Goal: Task Accomplishment & Management: Check status

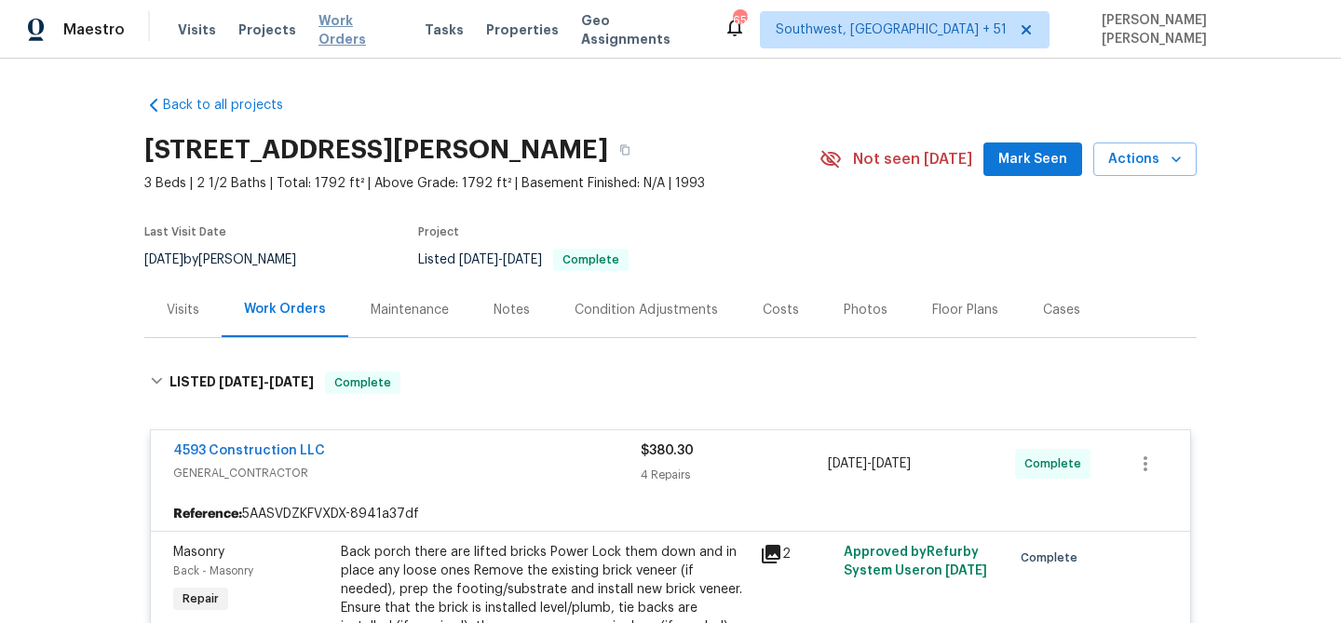
scroll to position [411, 0]
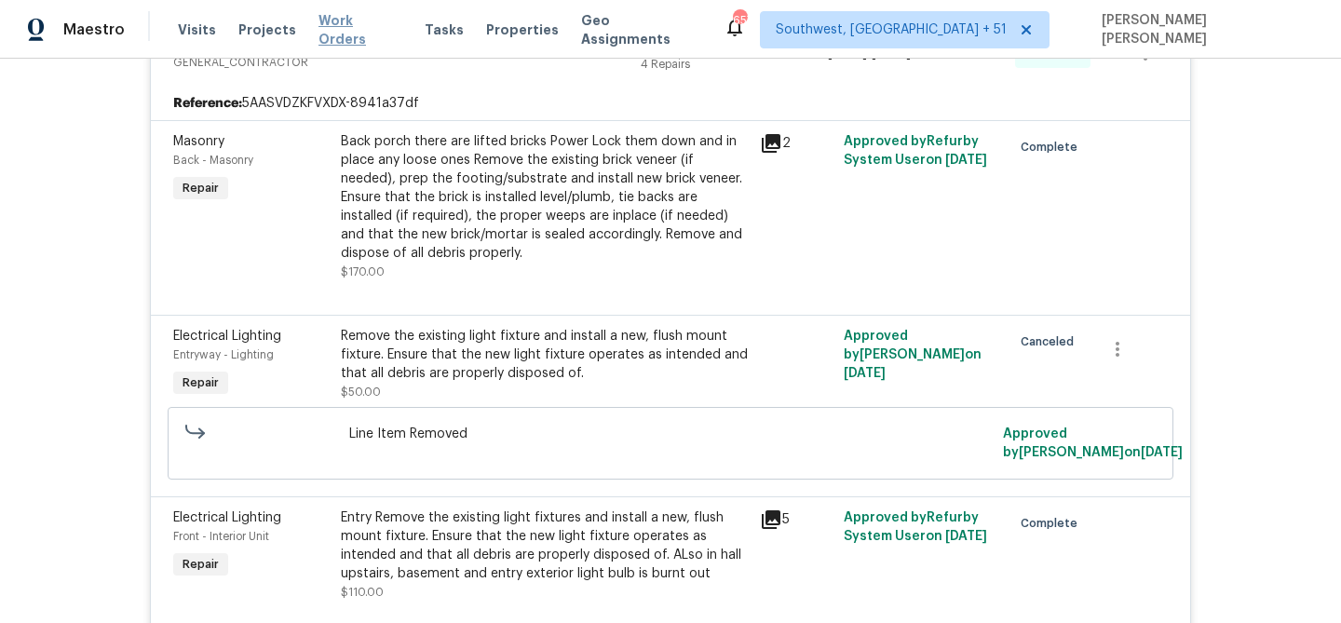
click at [327, 23] on span "Work Orders" at bounding box center [361, 29] width 84 height 37
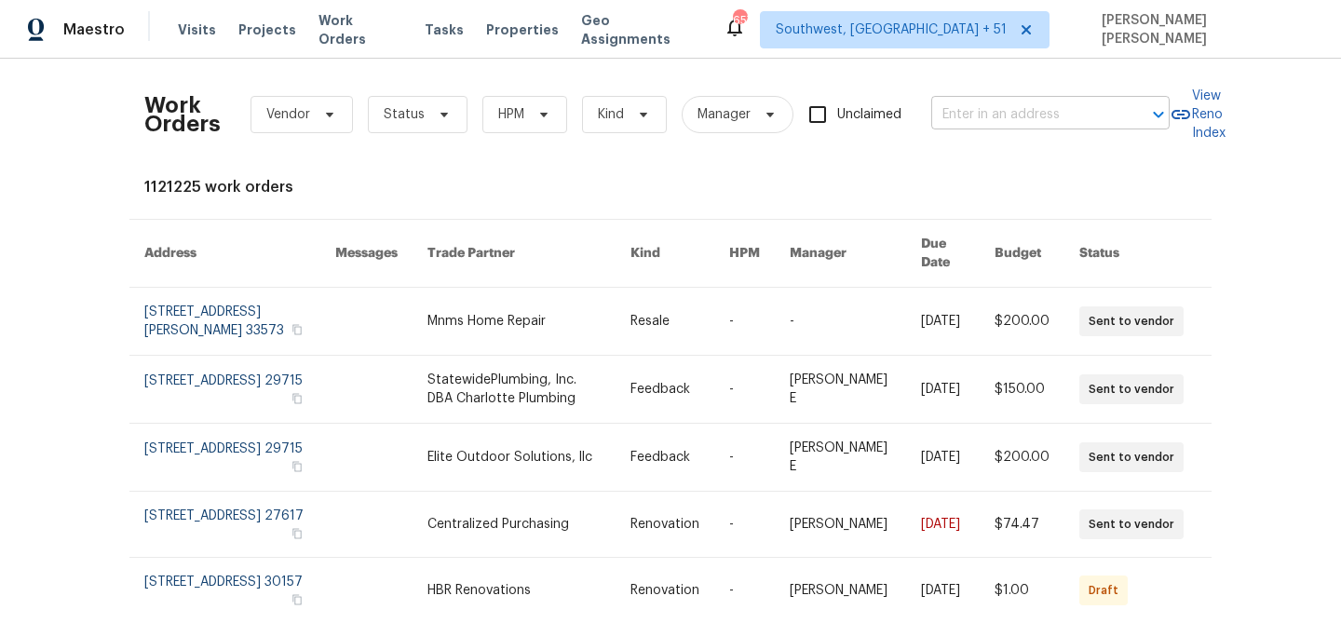
click at [1008, 117] on input "text" at bounding box center [1024, 115] width 186 height 29
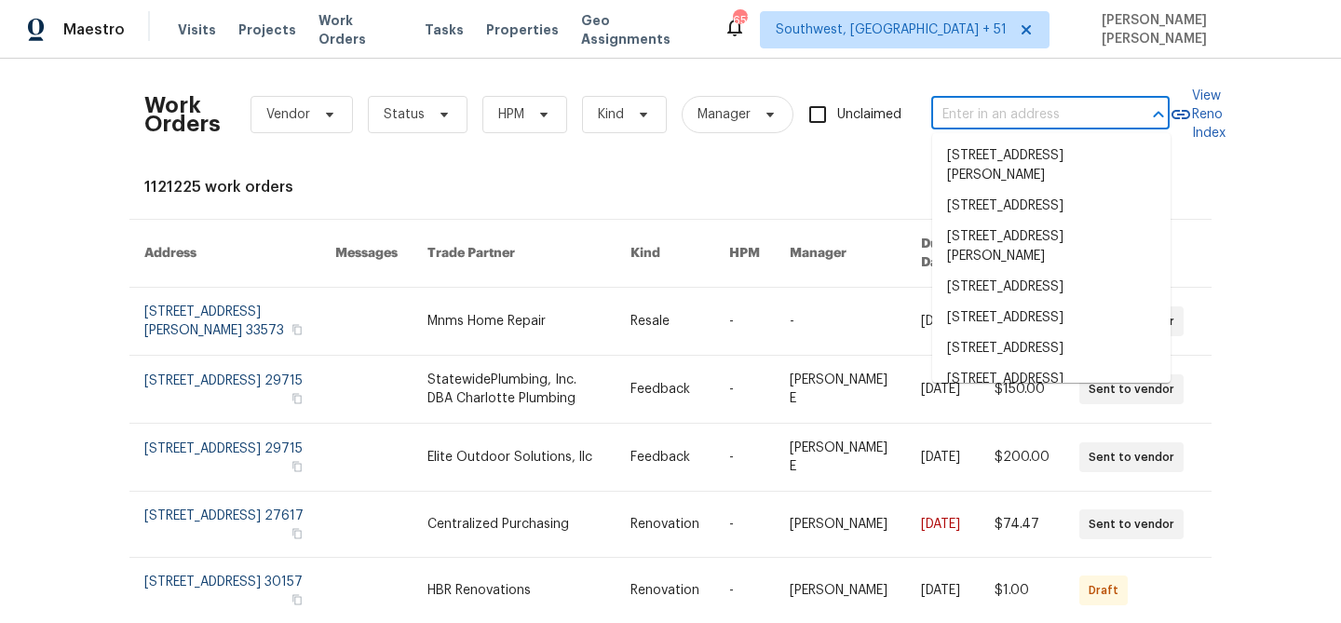
paste input "[STREET_ADDRESS][PERSON_NAME]"
type input "[STREET_ADDRESS][PERSON_NAME]"
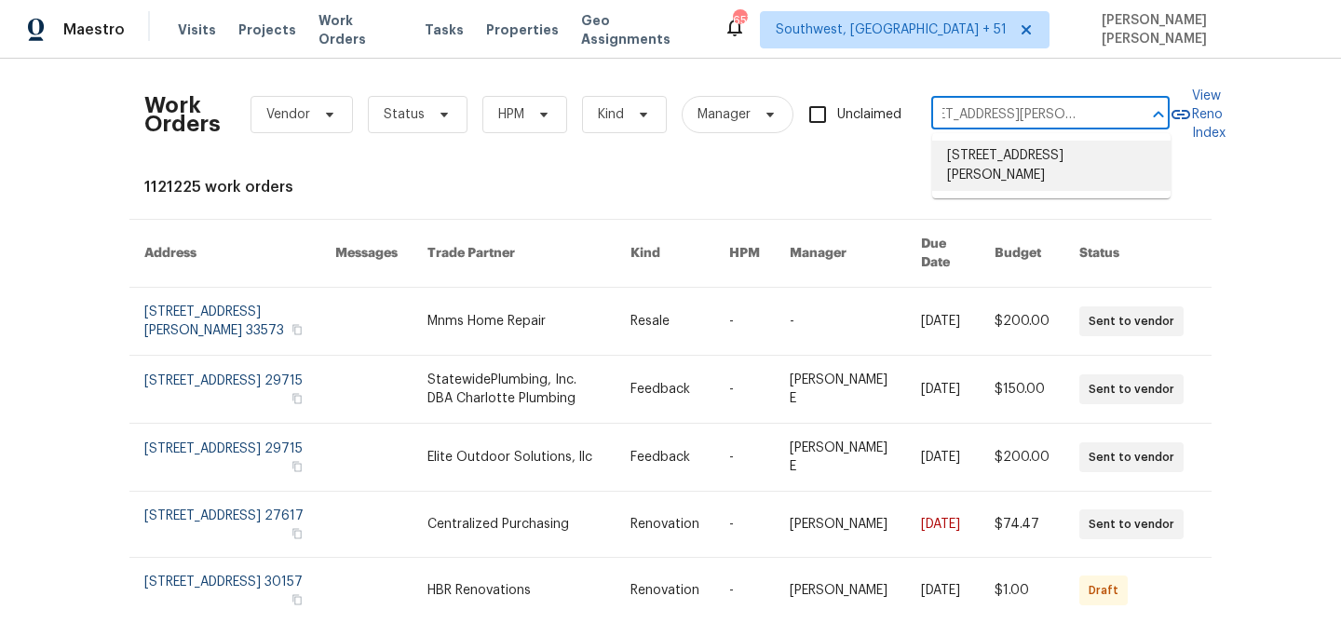
click at [1011, 154] on li "[STREET_ADDRESS][PERSON_NAME]" at bounding box center [1051, 166] width 238 height 50
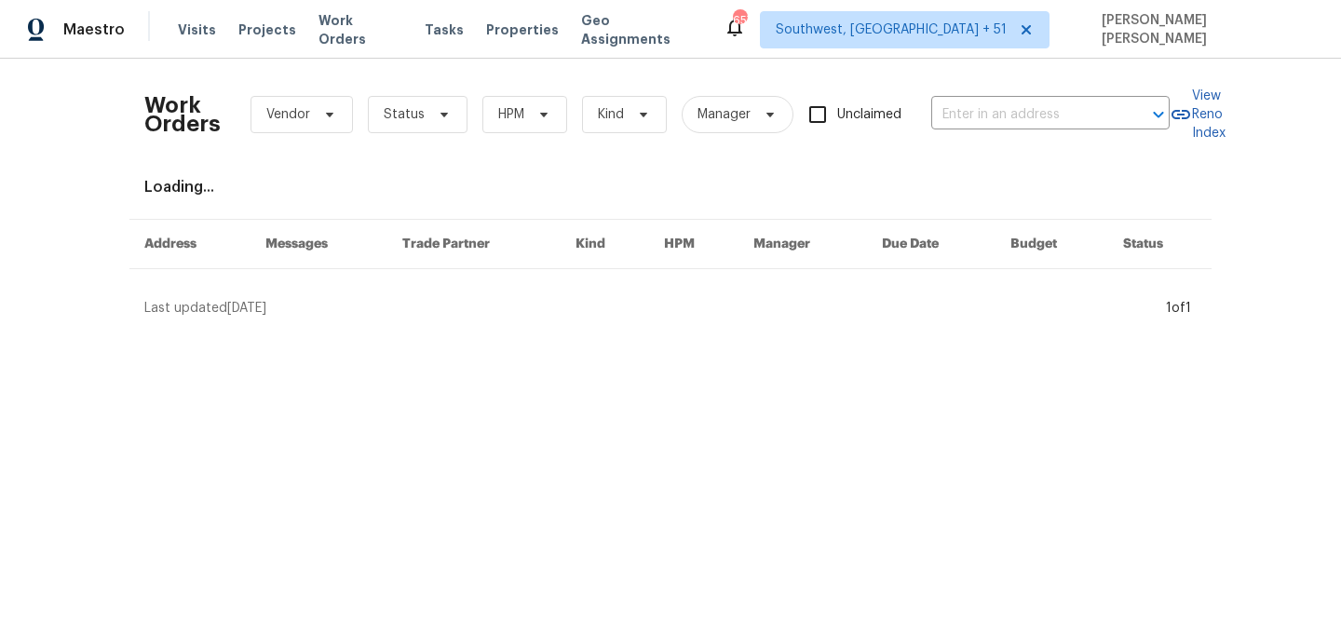
type input "[STREET_ADDRESS][PERSON_NAME]"
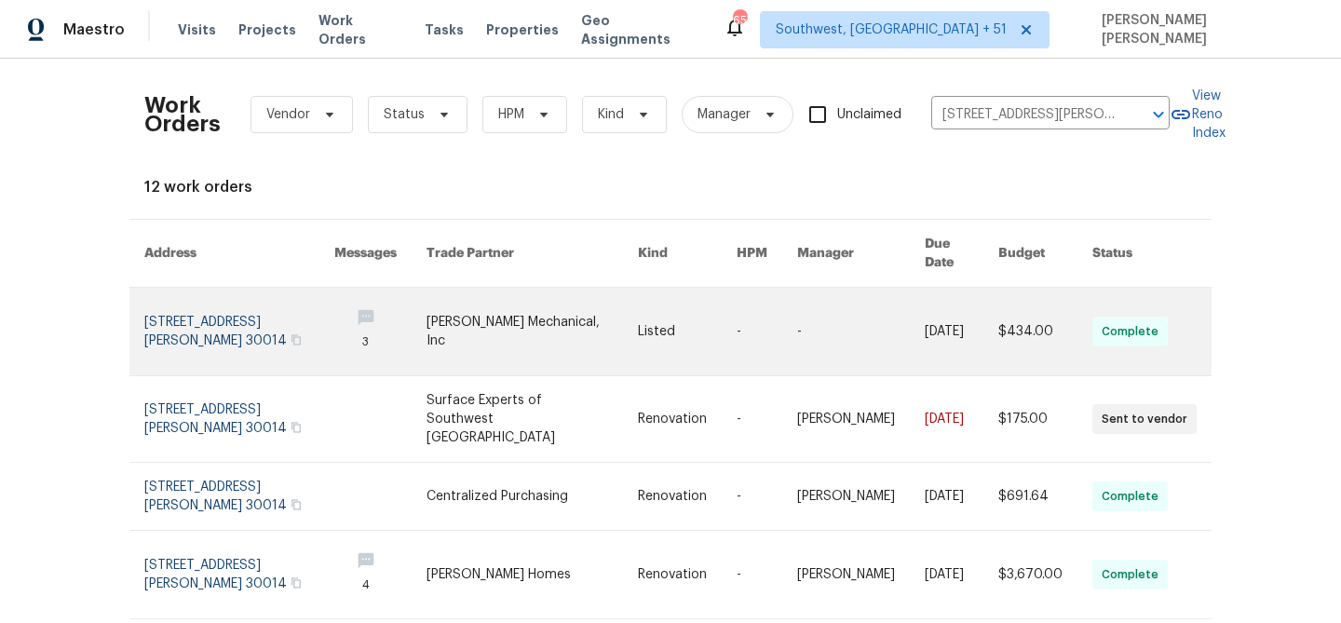
click at [931, 318] on link at bounding box center [962, 332] width 74 height 88
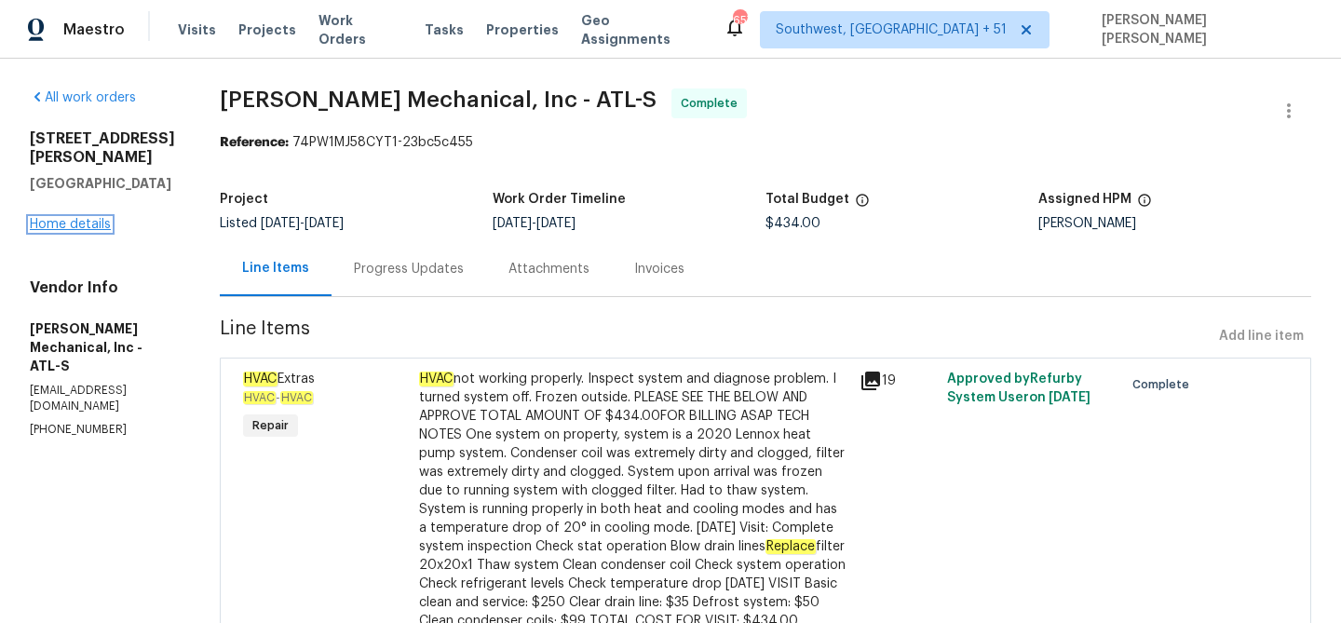
click at [84, 218] on link "Home details" at bounding box center [70, 224] width 81 height 13
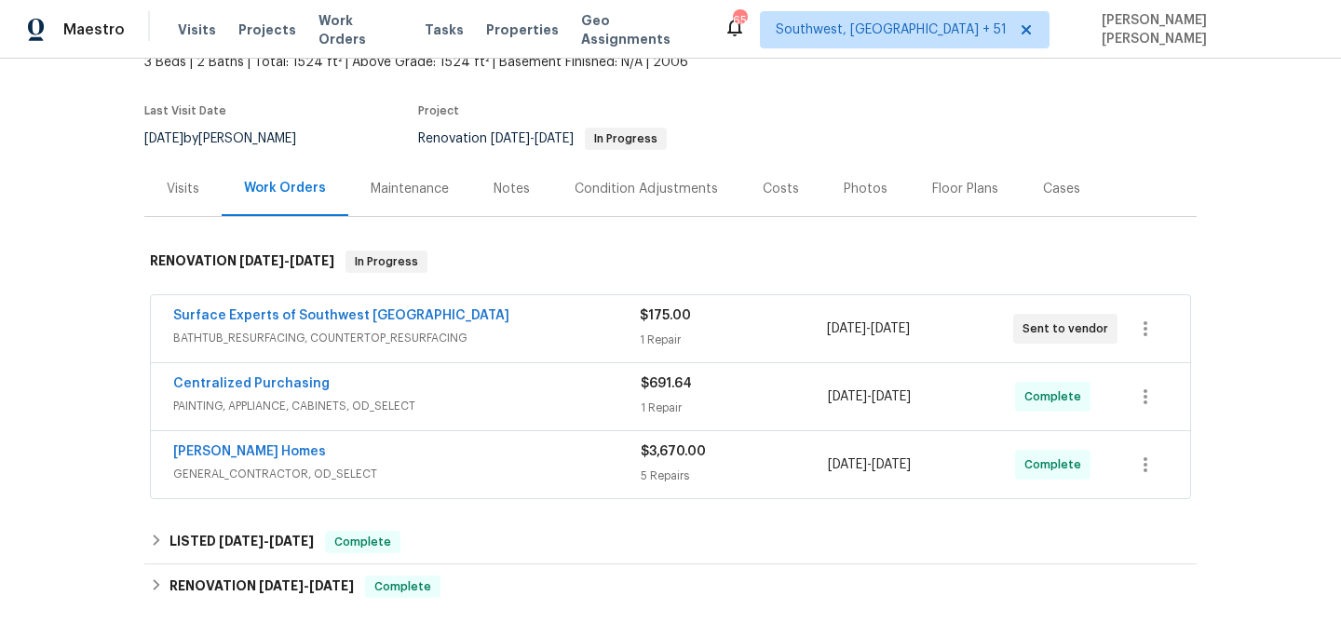
scroll to position [392, 0]
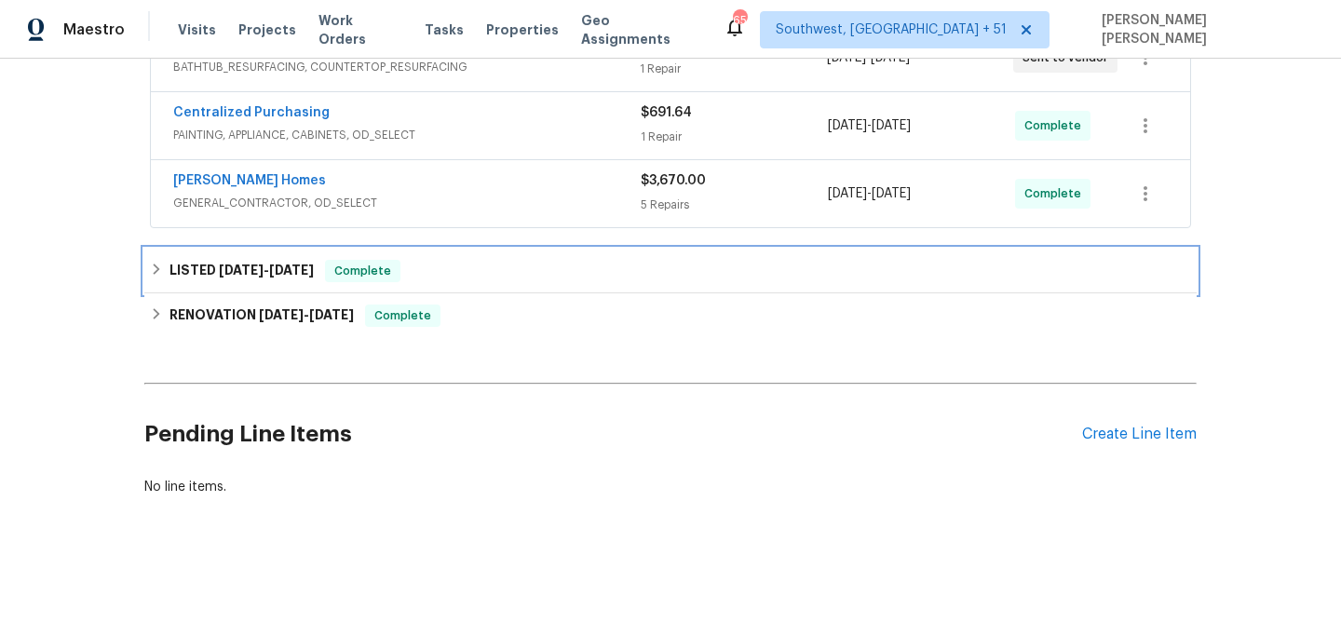
click at [415, 273] on div "LISTED [DATE] - [DATE] Complete" at bounding box center [670, 271] width 1041 height 22
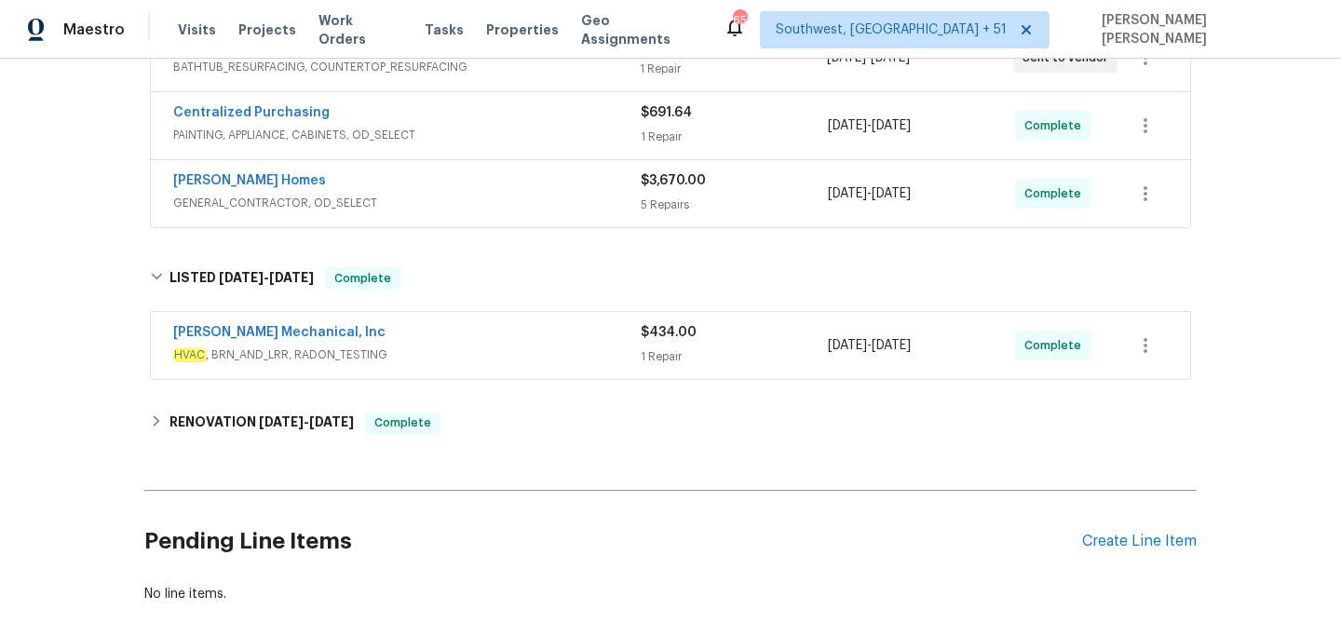
click at [458, 329] on div "[PERSON_NAME] Mechanical, Inc" at bounding box center [407, 334] width 468 height 22
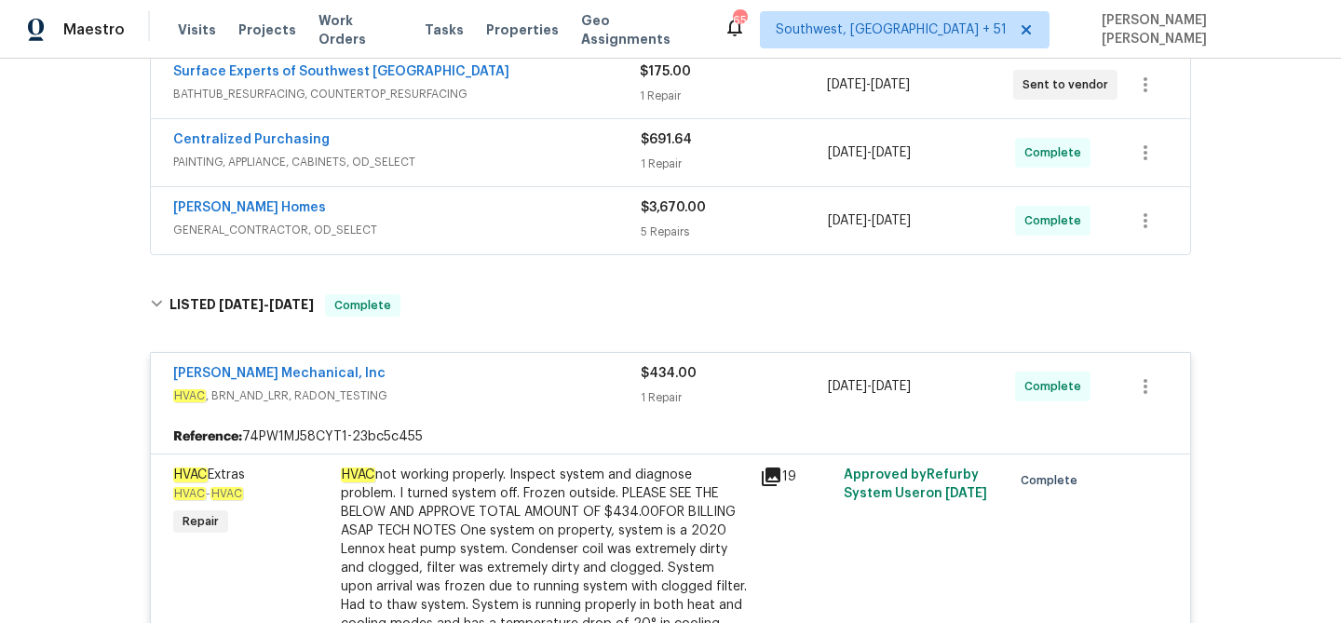
scroll to position [349, 0]
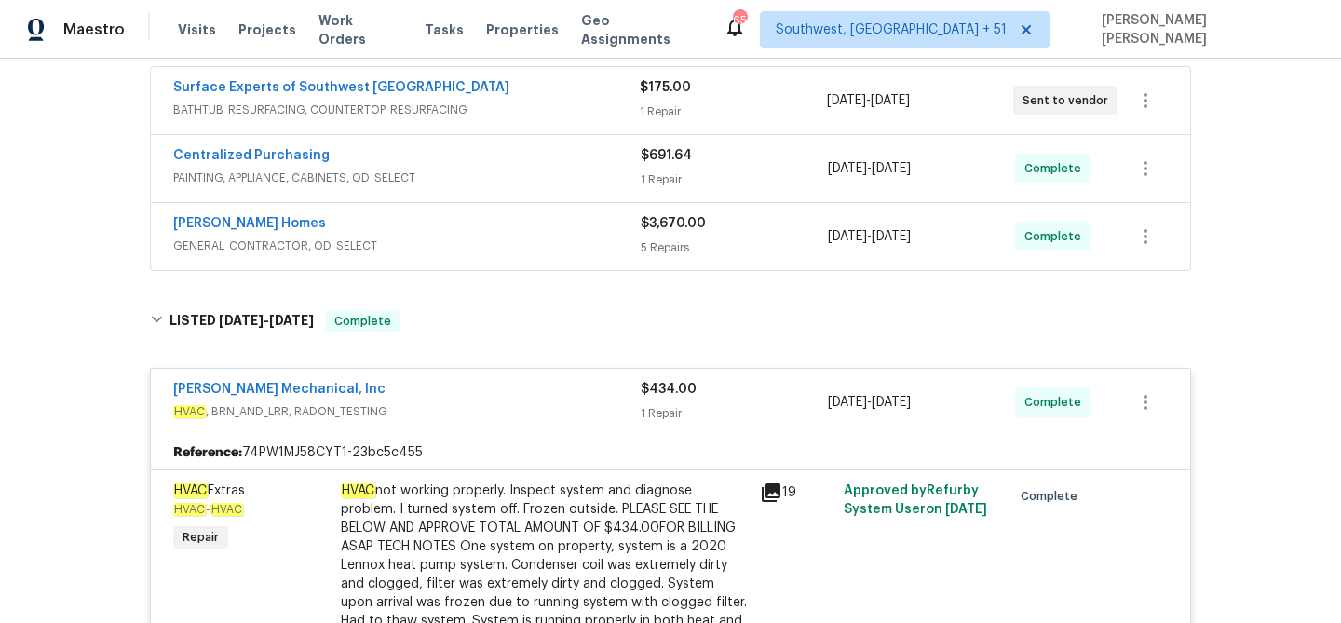
click at [571, 228] on div "[PERSON_NAME] Homes" at bounding box center [407, 225] width 468 height 22
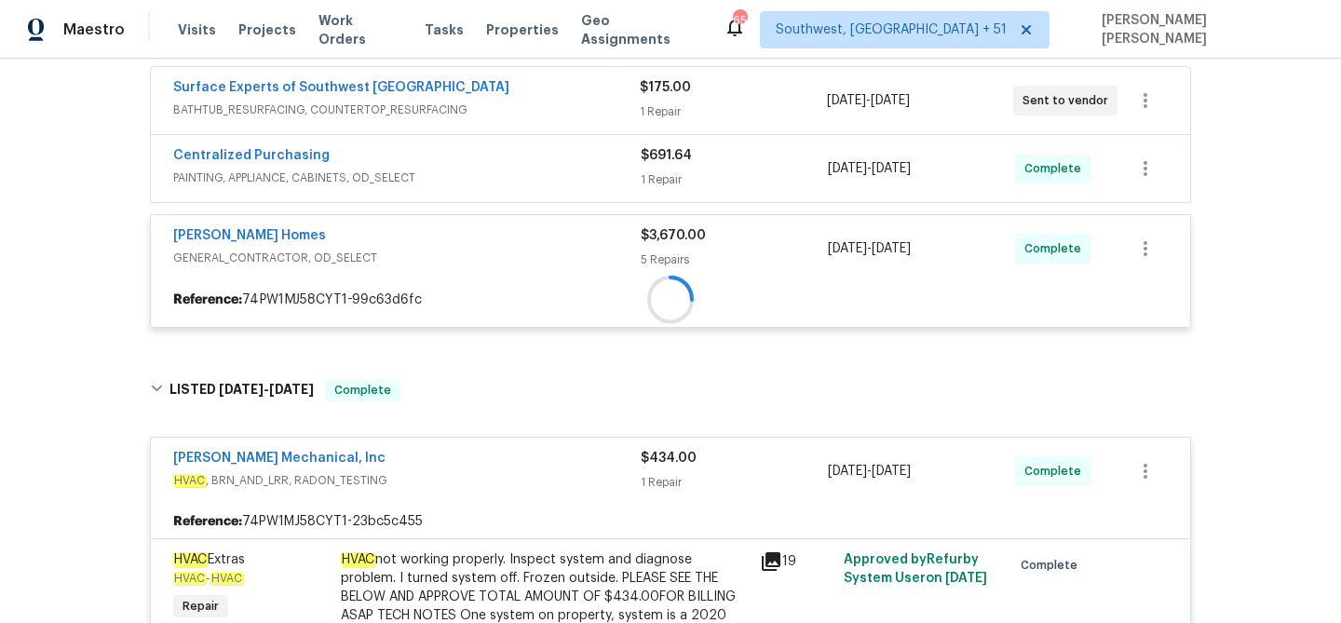
scroll to position [306, 0]
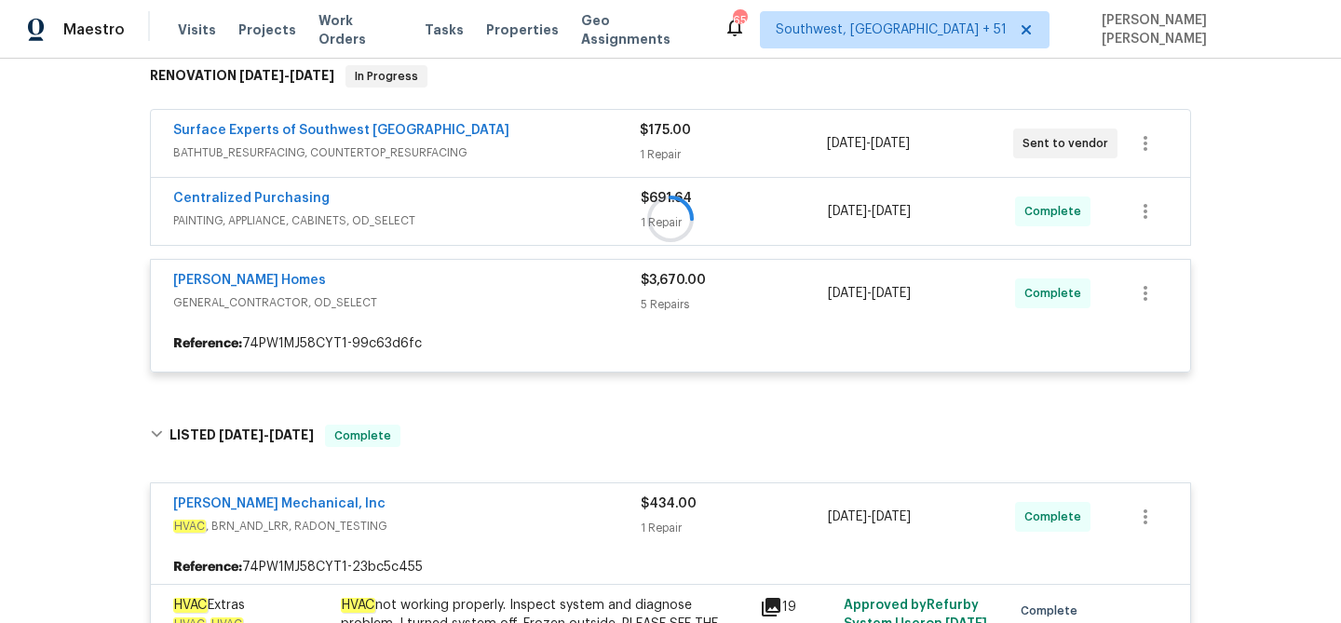
click at [595, 207] on div at bounding box center [670, 219] width 1053 height 345
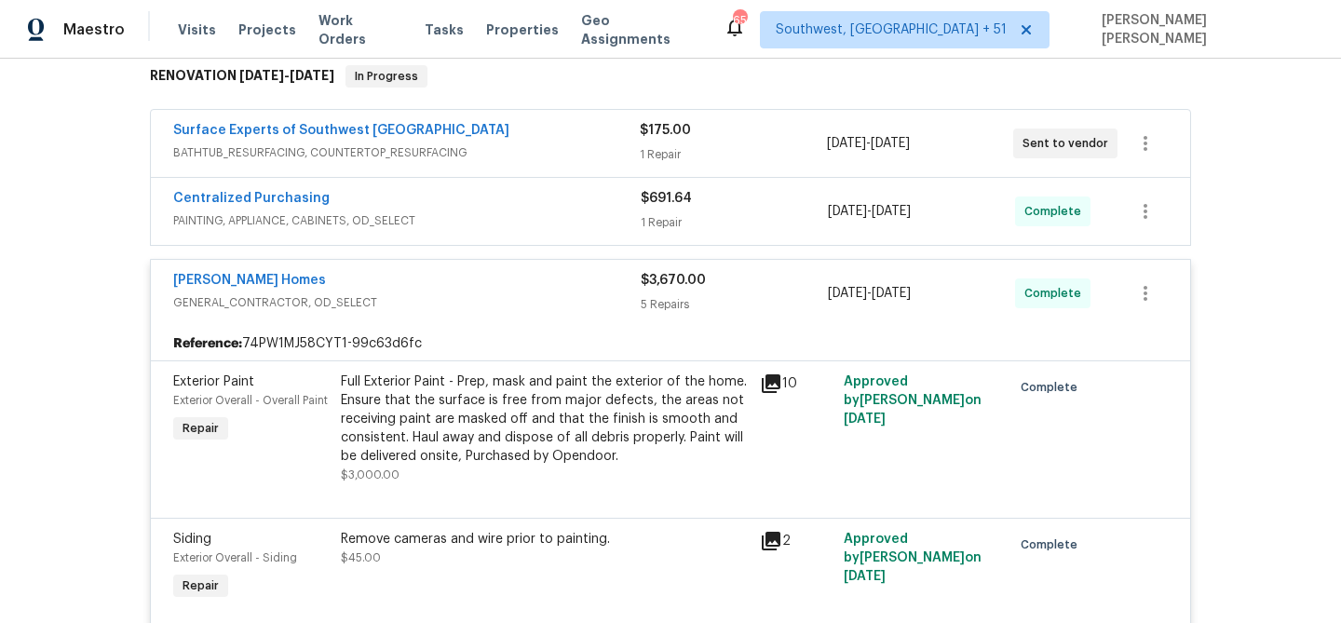
click at [595, 207] on div "Centralized Purchasing" at bounding box center [407, 200] width 468 height 22
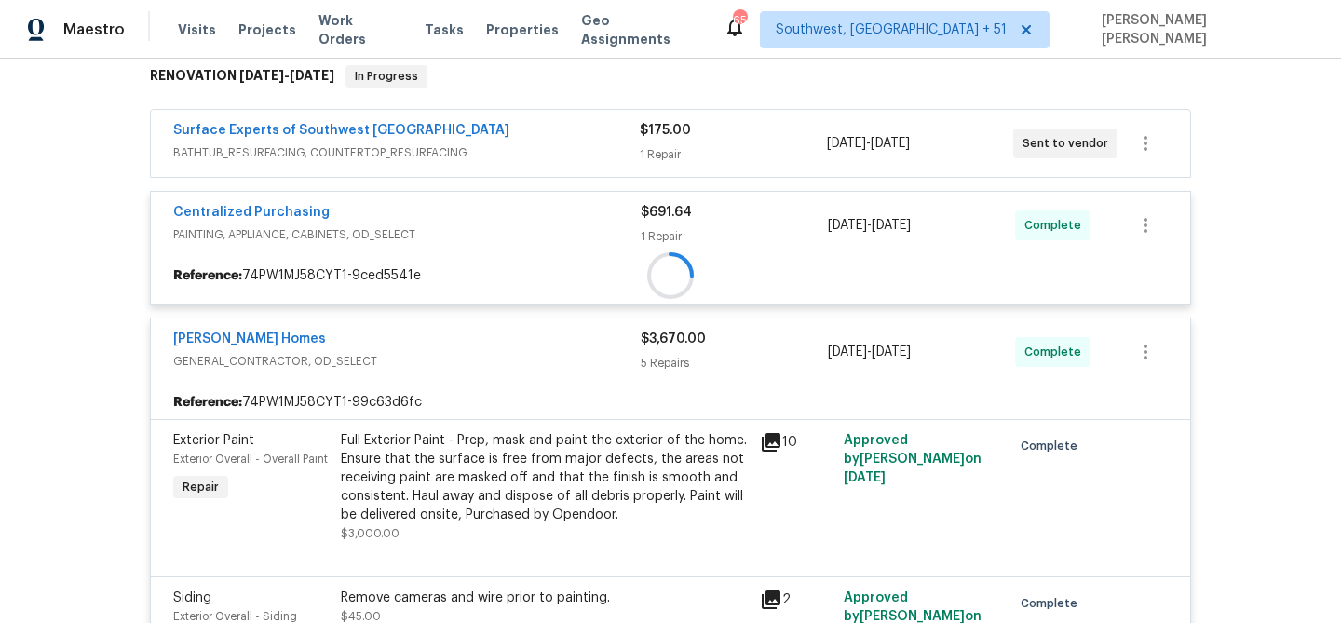
scroll to position [246, 0]
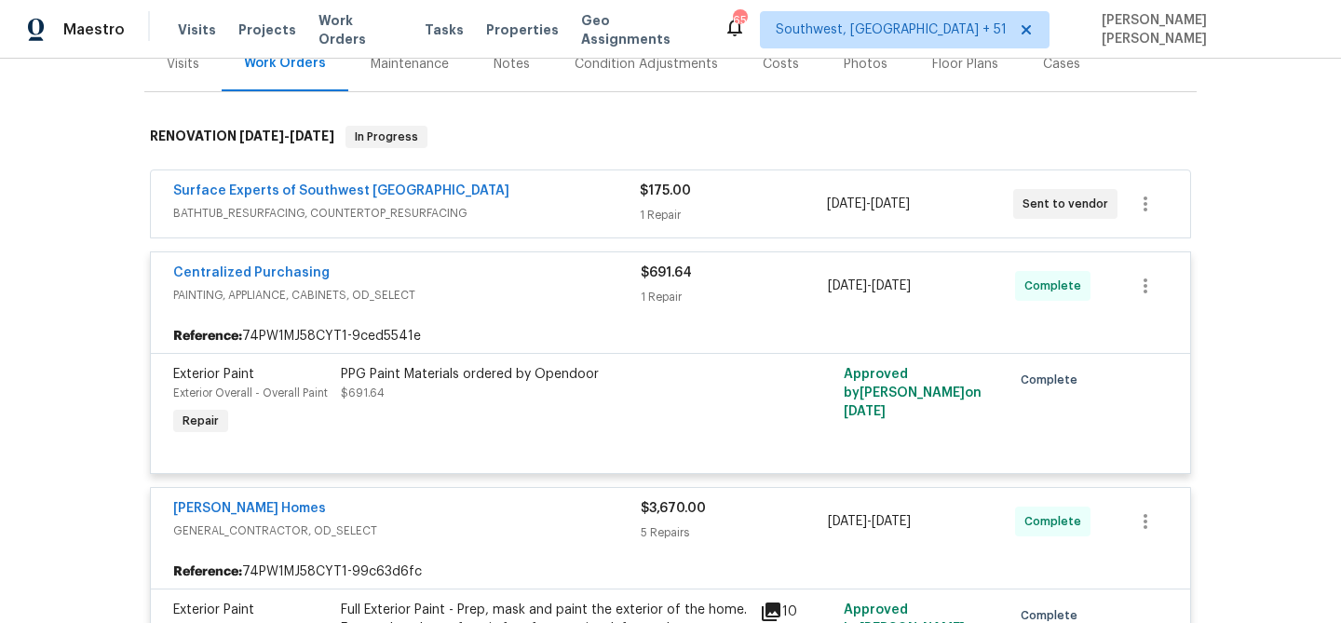
click at [612, 183] on div "Surface Experts of Southwest [GEOGRAPHIC_DATA]" at bounding box center [406, 193] width 467 height 22
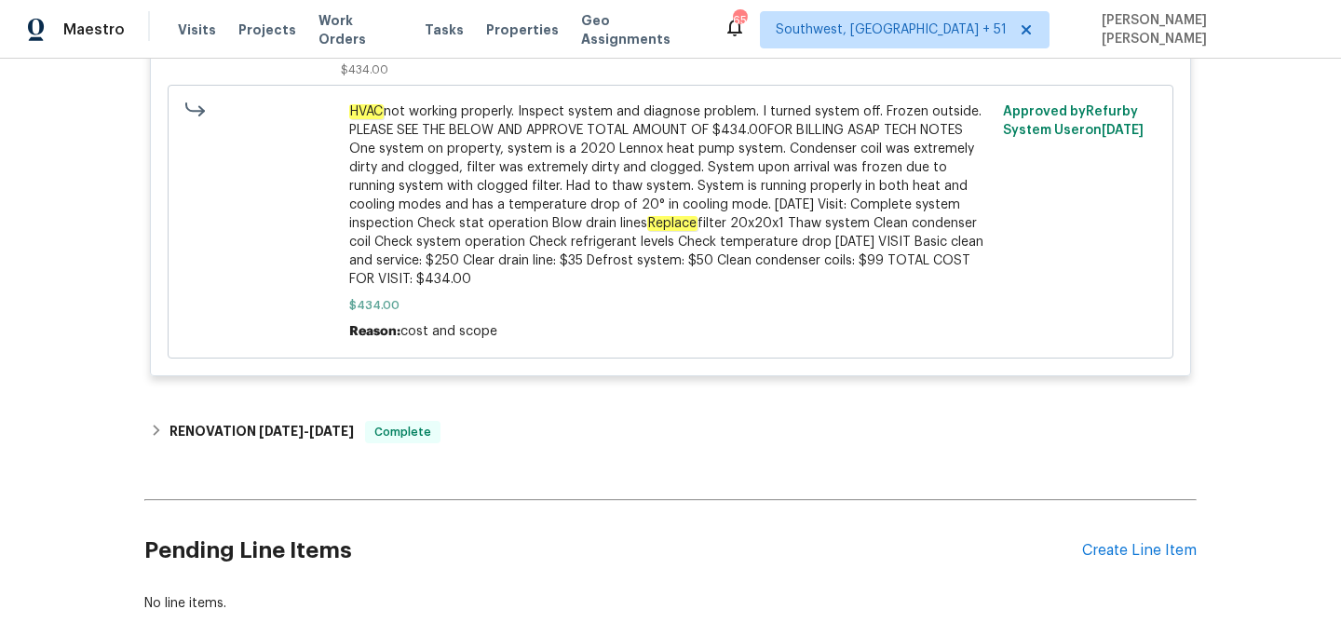
scroll to position [2080, 0]
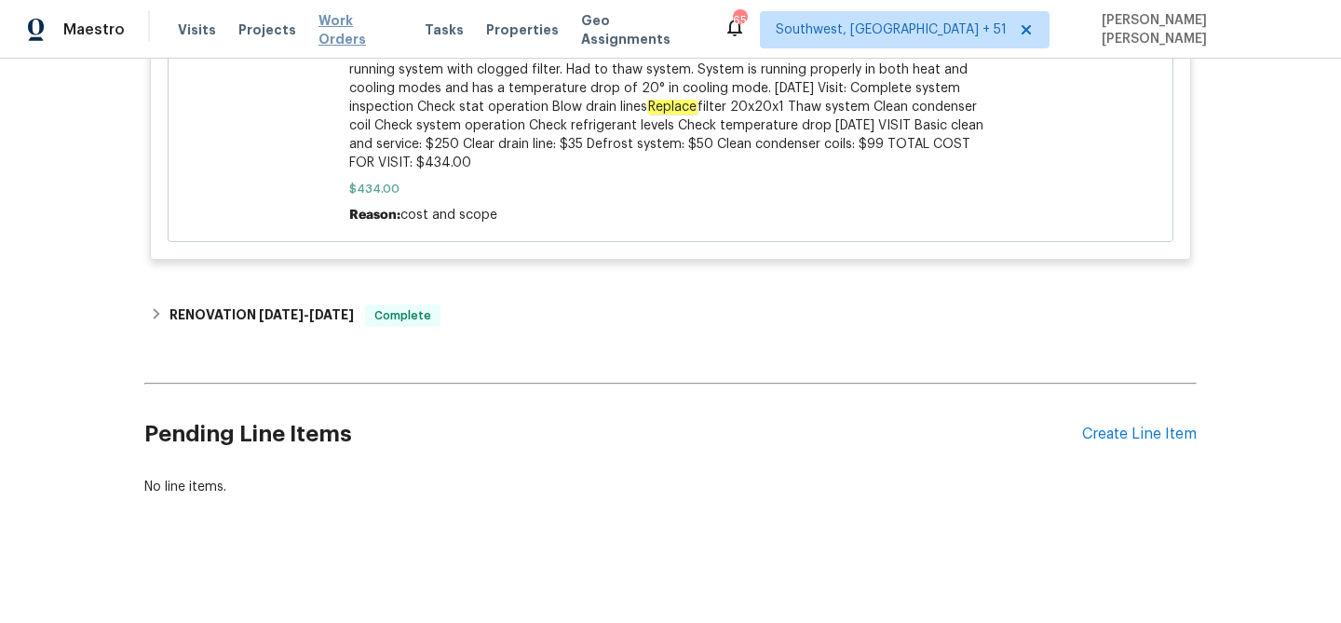
click at [344, 32] on span "Work Orders" at bounding box center [361, 29] width 84 height 37
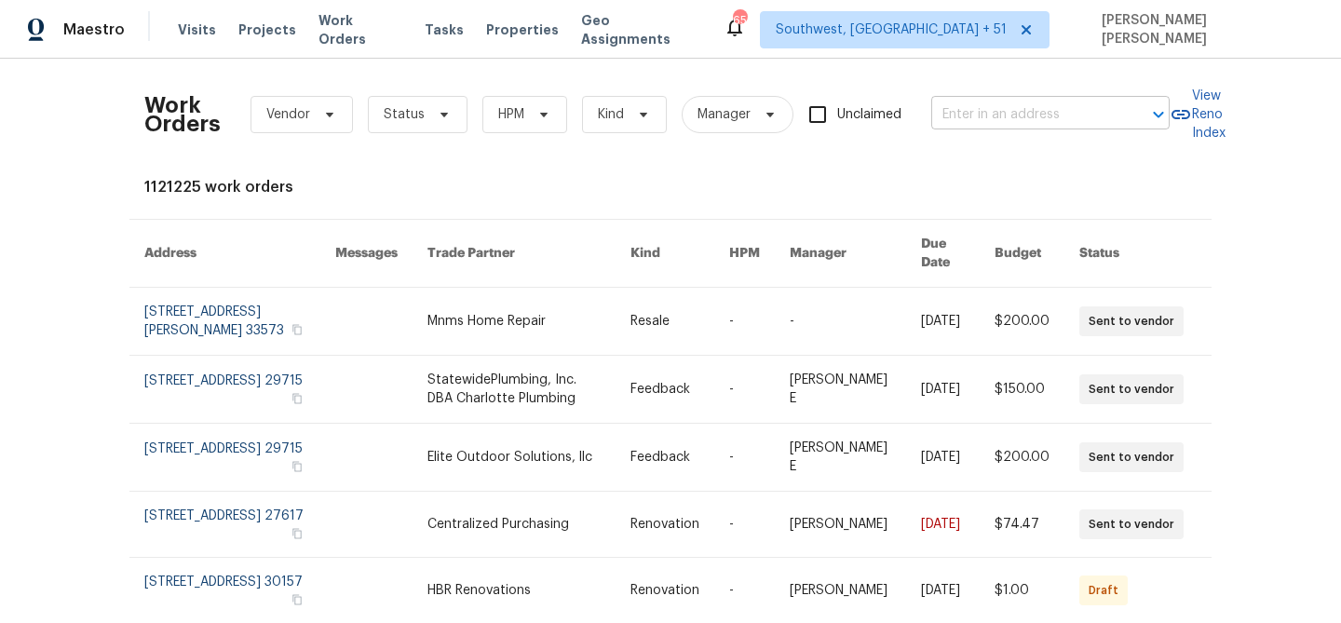
click at [1017, 120] on input "text" at bounding box center [1024, 115] width 186 height 29
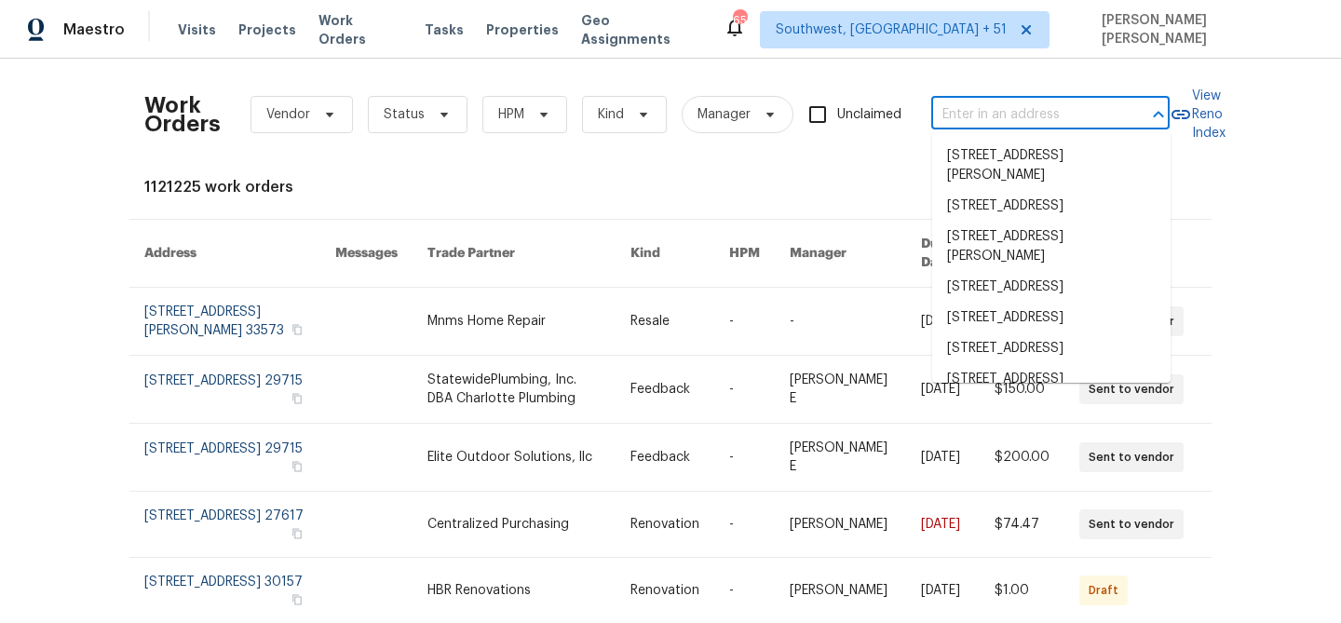
paste input "[STREET_ADDRESS]"
type input "[STREET_ADDRESS]"
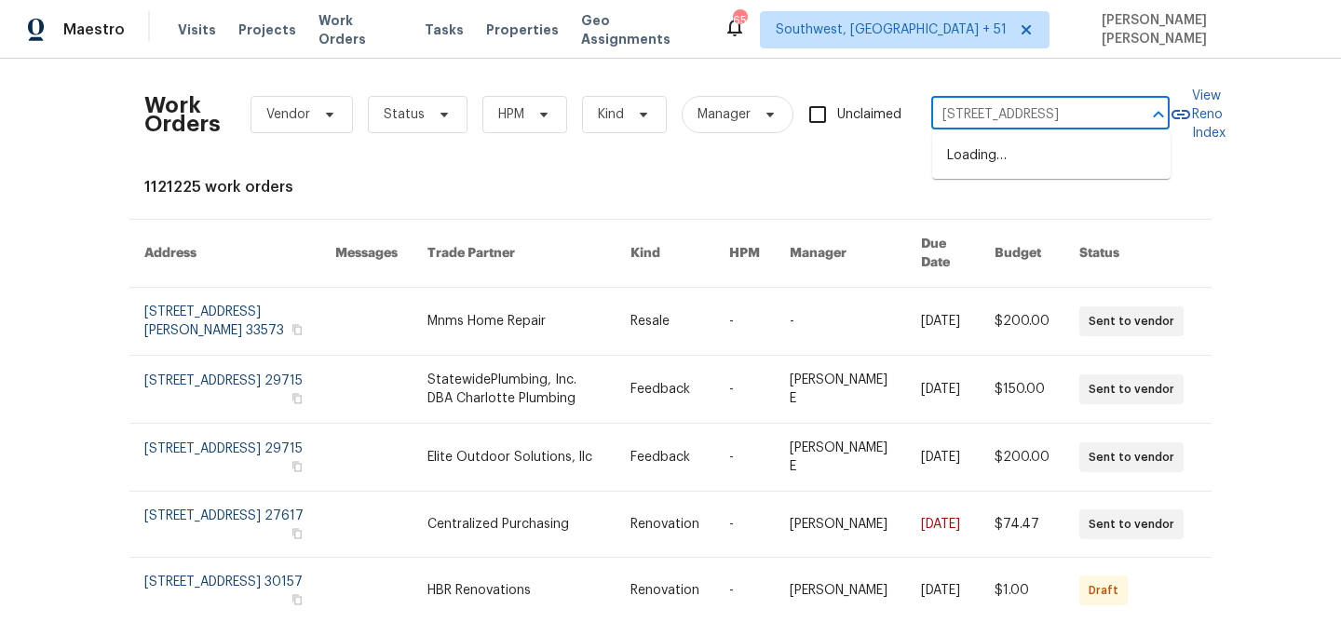
scroll to position [0, 61]
click at [1020, 162] on li "[STREET_ADDRESS]" at bounding box center [1051, 156] width 238 height 31
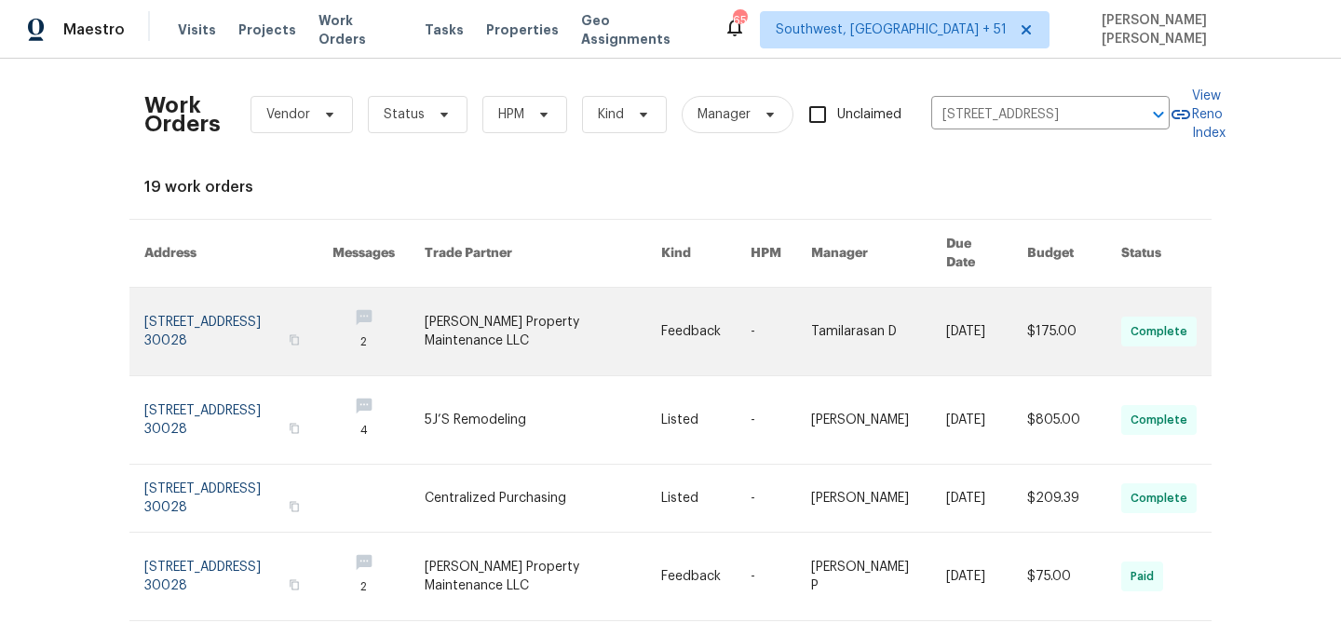
click at [816, 333] on link at bounding box center [878, 332] width 135 height 88
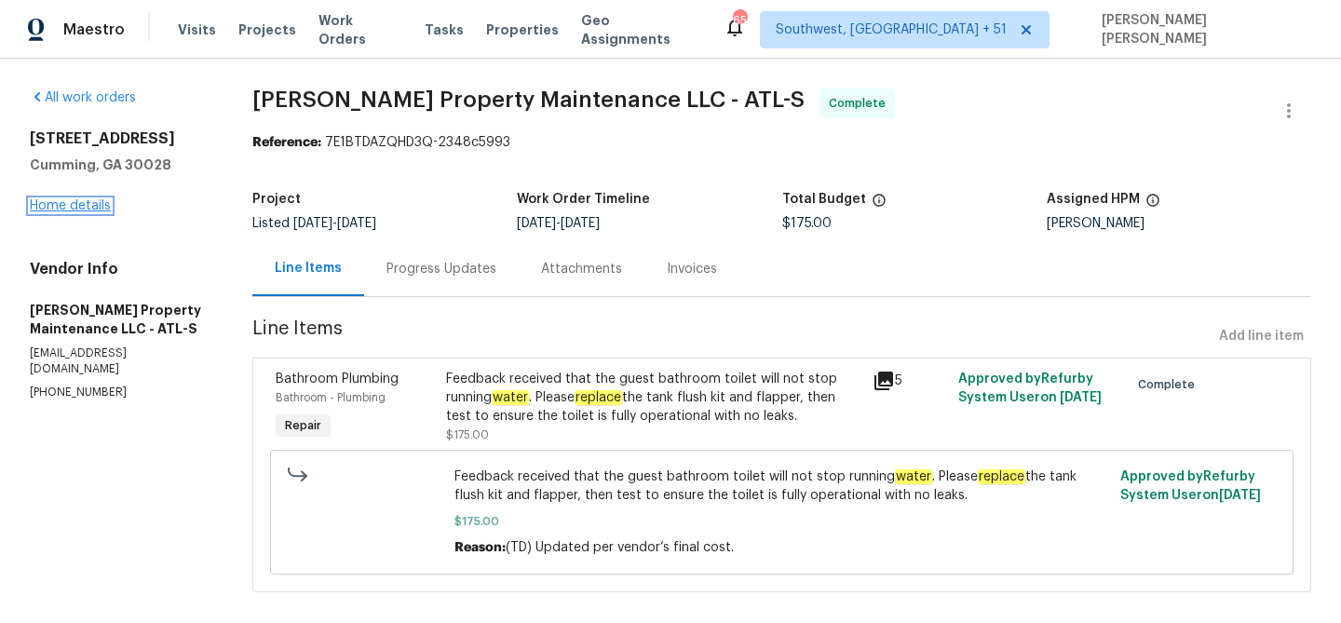
click at [65, 208] on link "Home details" at bounding box center [70, 205] width 81 height 13
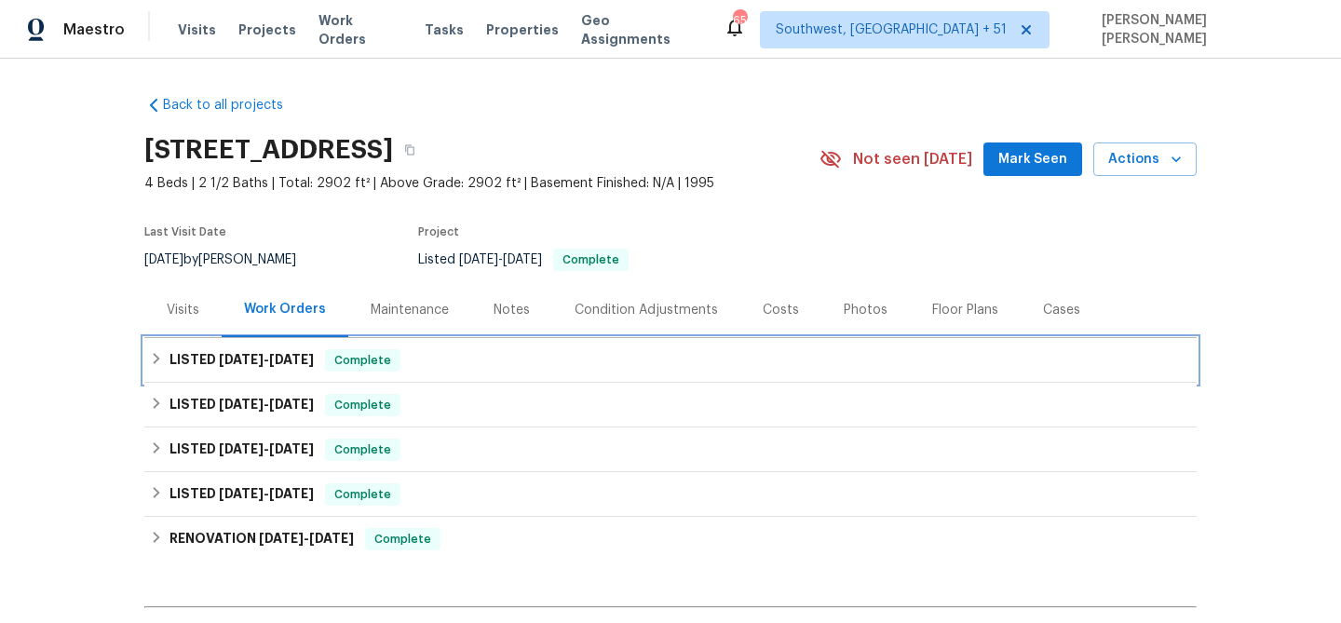
click at [381, 370] on div "Complete" at bounding box center [362, 360] width 75 height 22
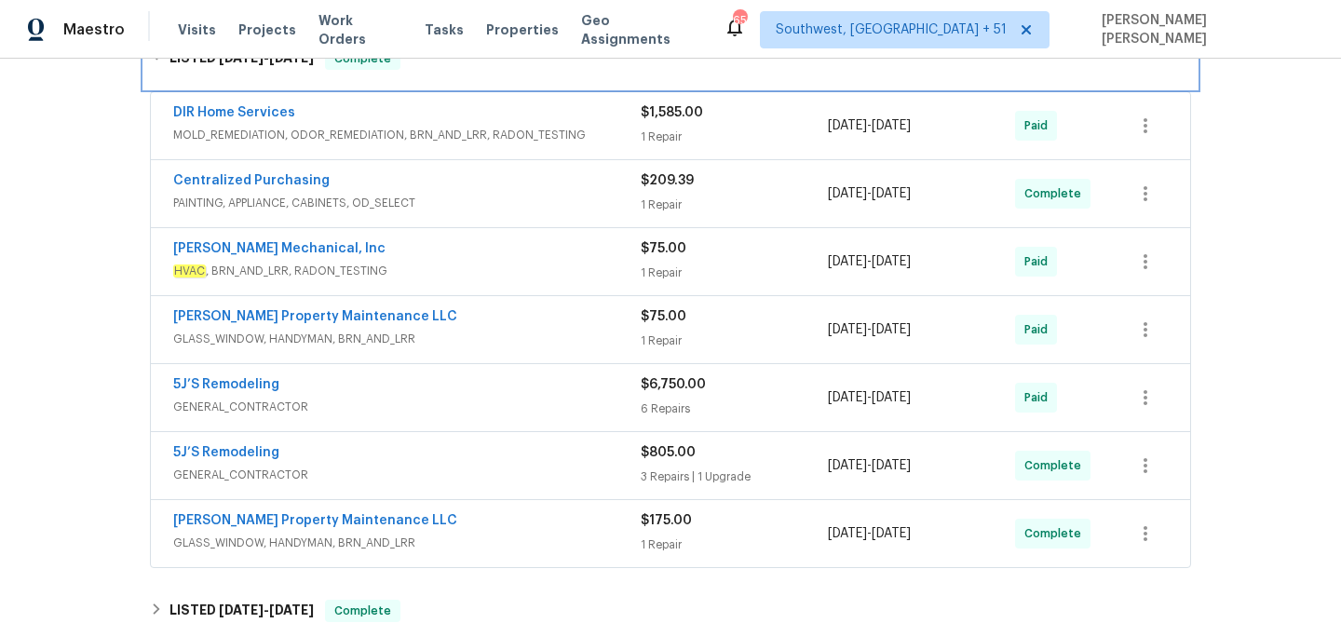
scroll to position [332, 0]
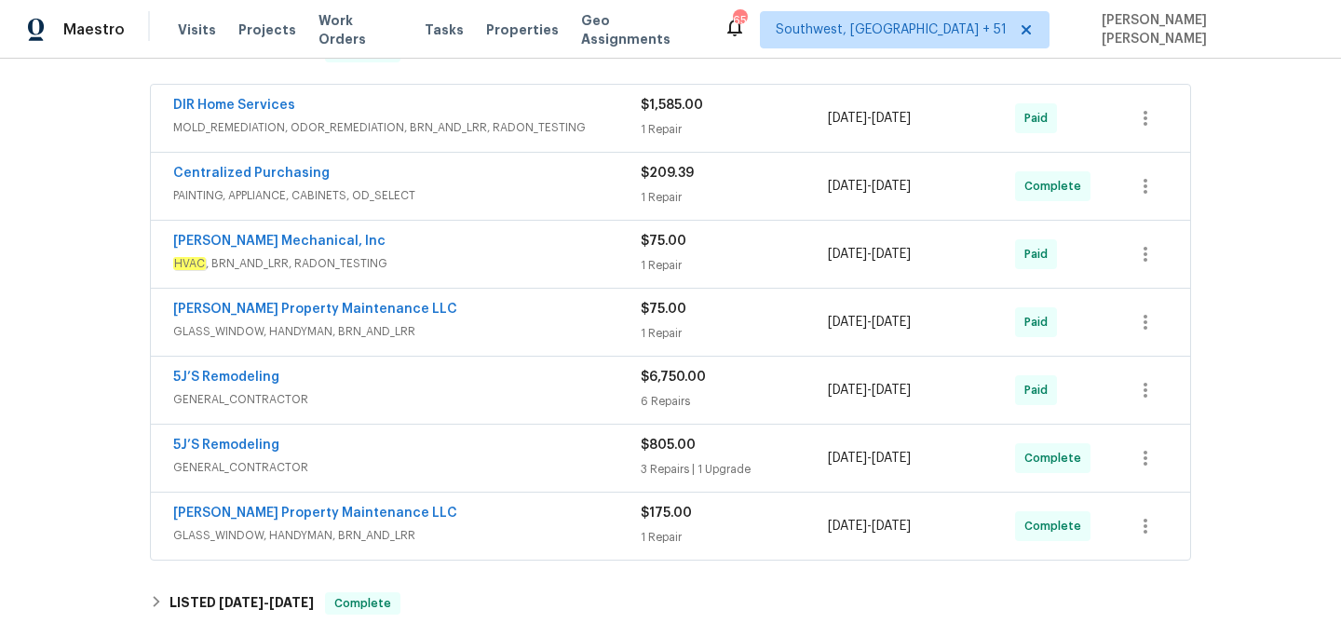
click at [512, 523] on div "[PERSON_NAME] Property Maintenance LLC" at bounding box center [407, 515] width 468 height 22
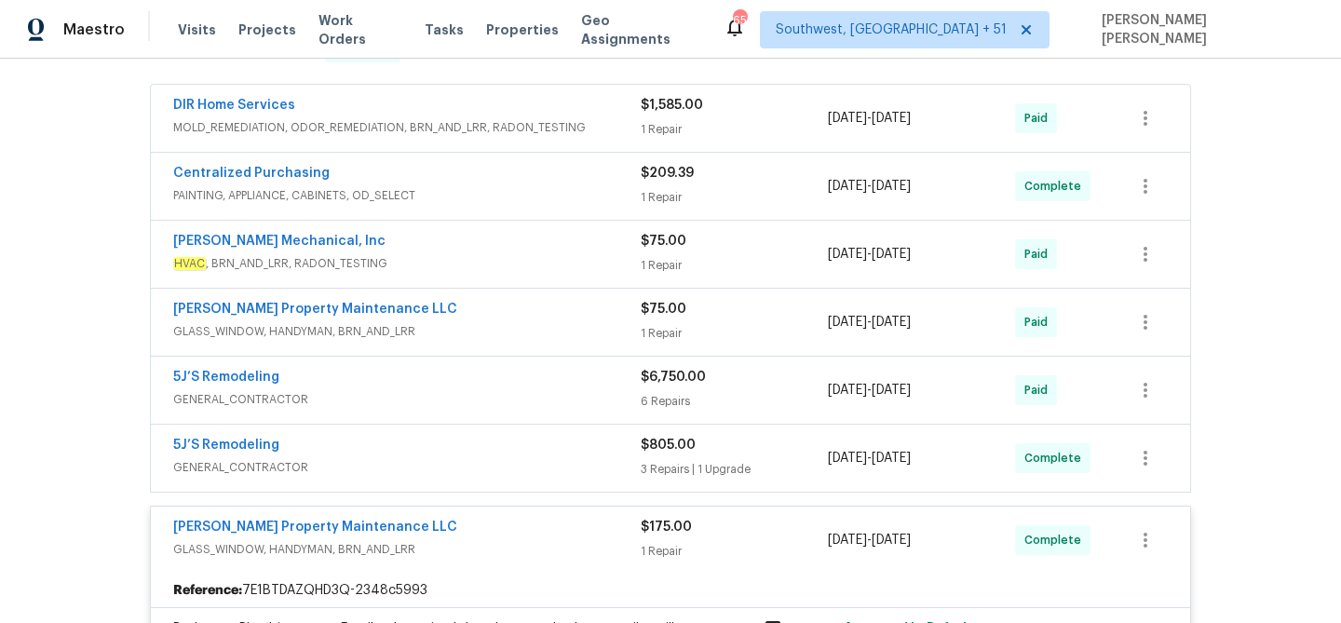
click at [552, 459] on span "GENERAL_CONTRACTOR" at bounding box center [407, 467] width 468 height 19
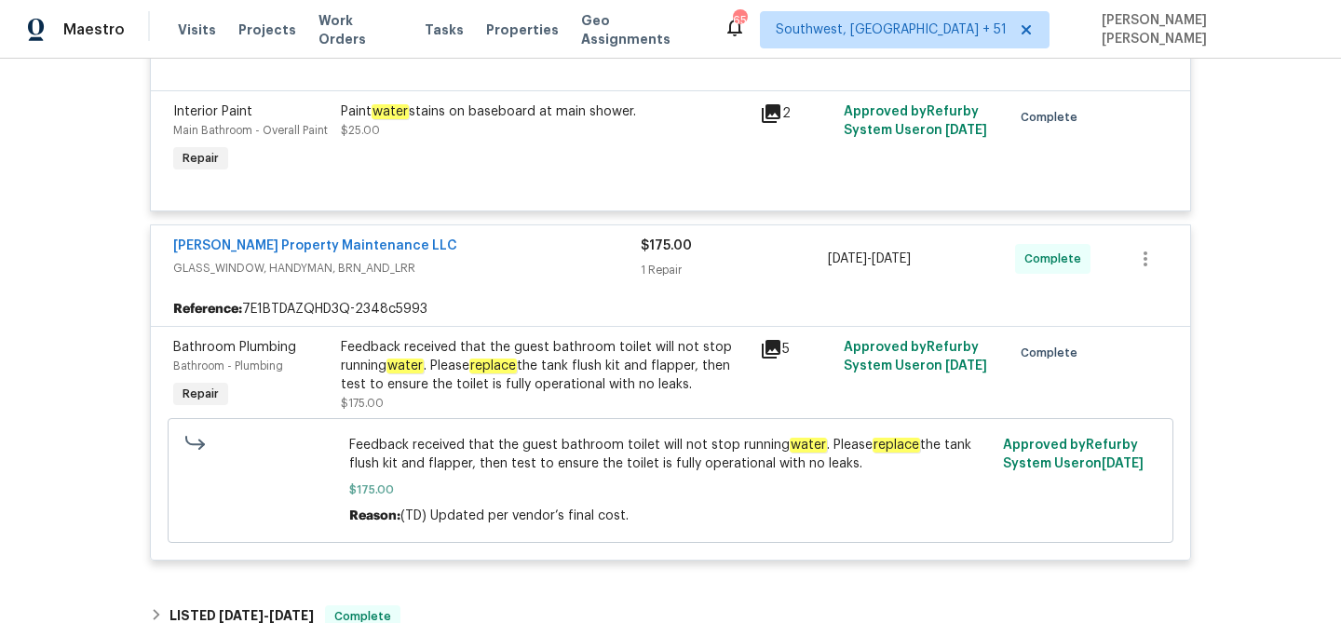
scroll to position [1687, 0]
click at [353, 25] on span "Work Orders" at bounding box center [361, 29] width 84 height 37
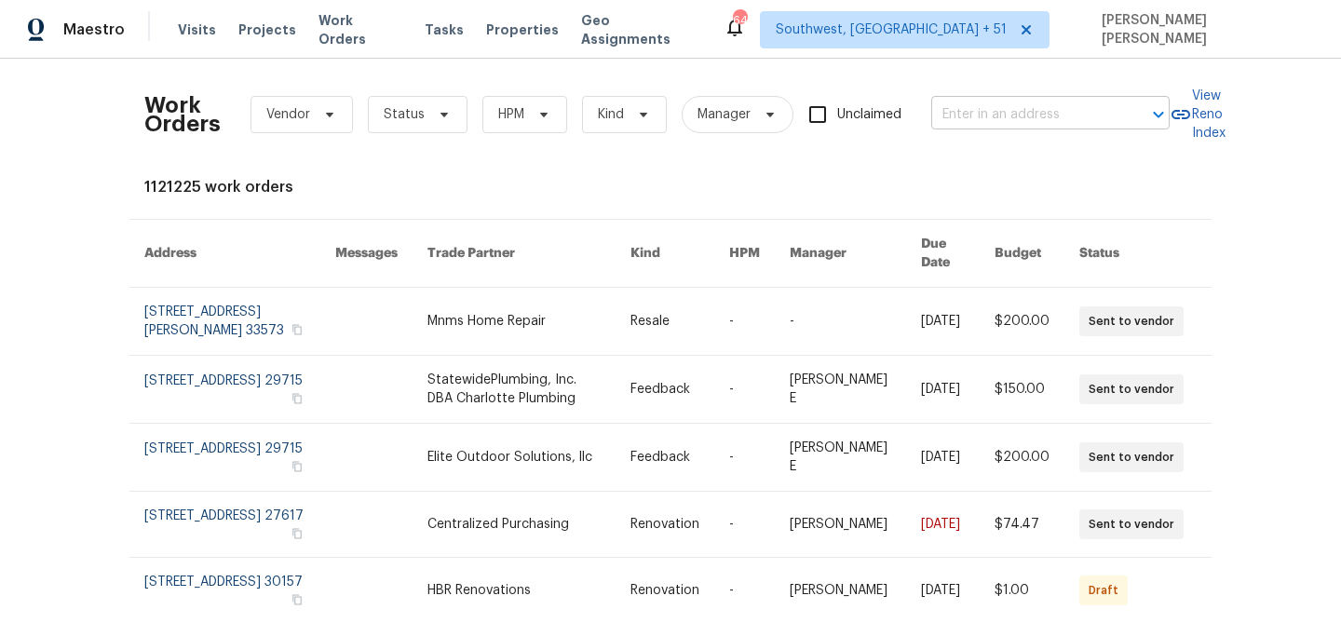
click at [1087, 117] on input "text" at bounding box center [1024, 115] width 186 height 29
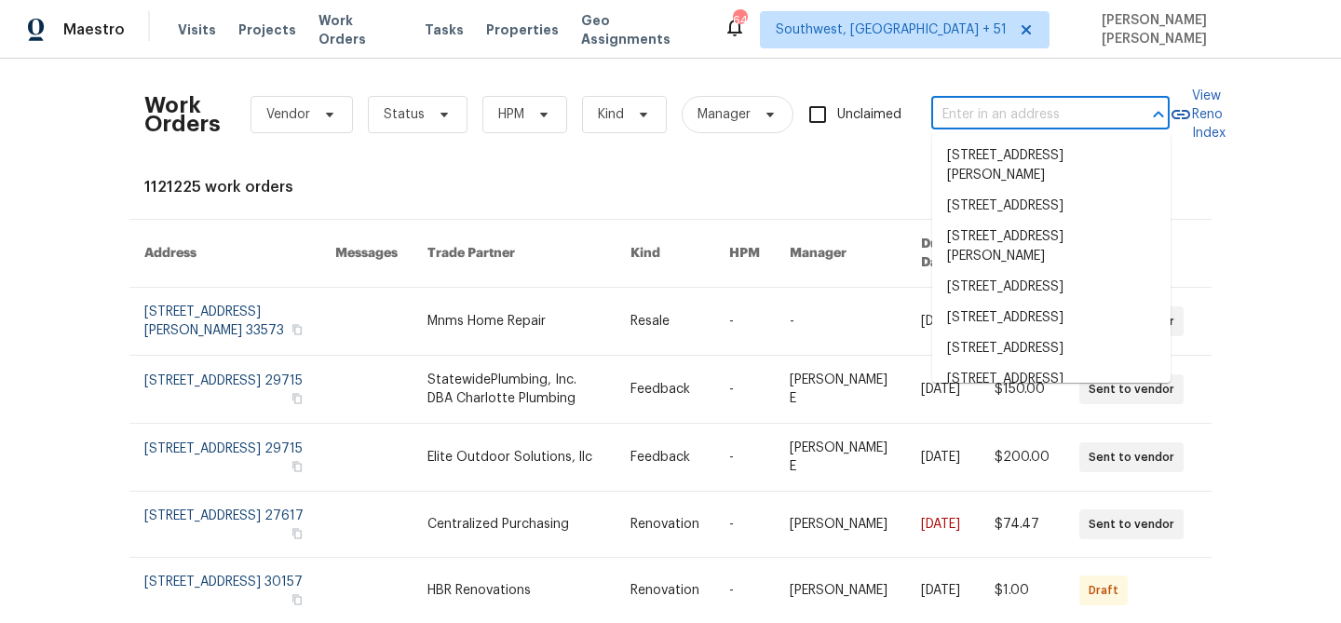
paste input "[STREET_ADDRESS]"
type input "[STREET_ADDRESS]"
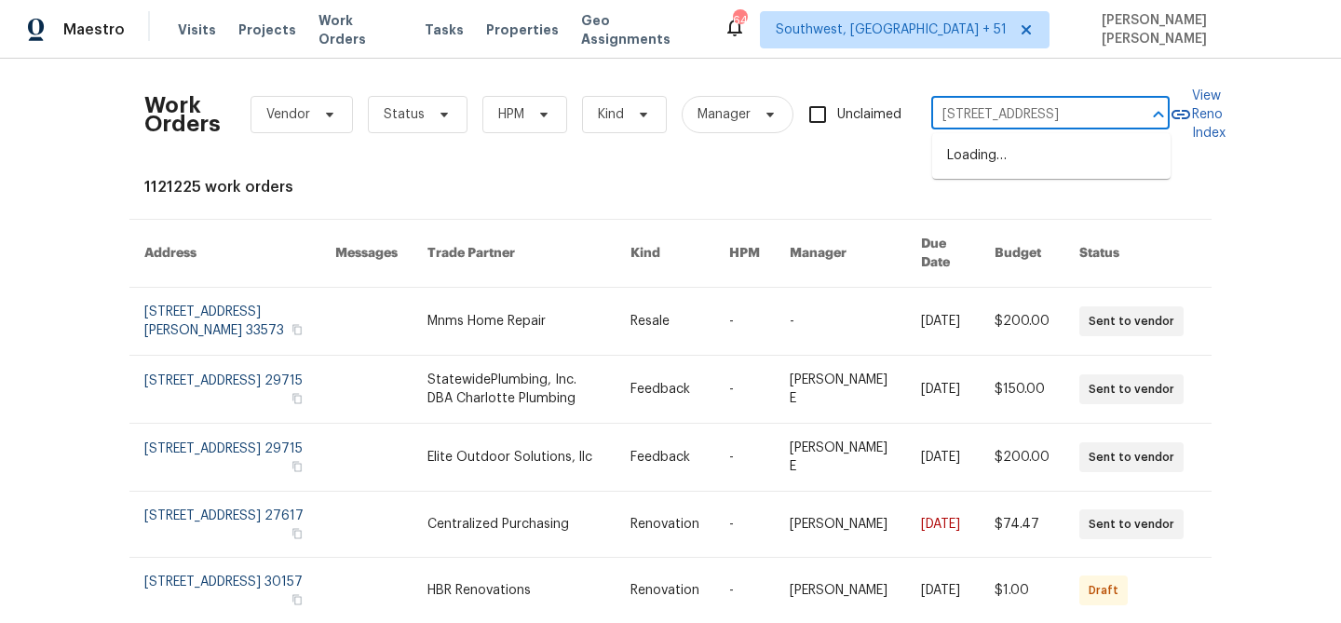
scroll to position [0, 66]
click at [1062, 153] on li "[STREET_ADDRESS]" at bounding box center [1051, 156] width 238 height 31
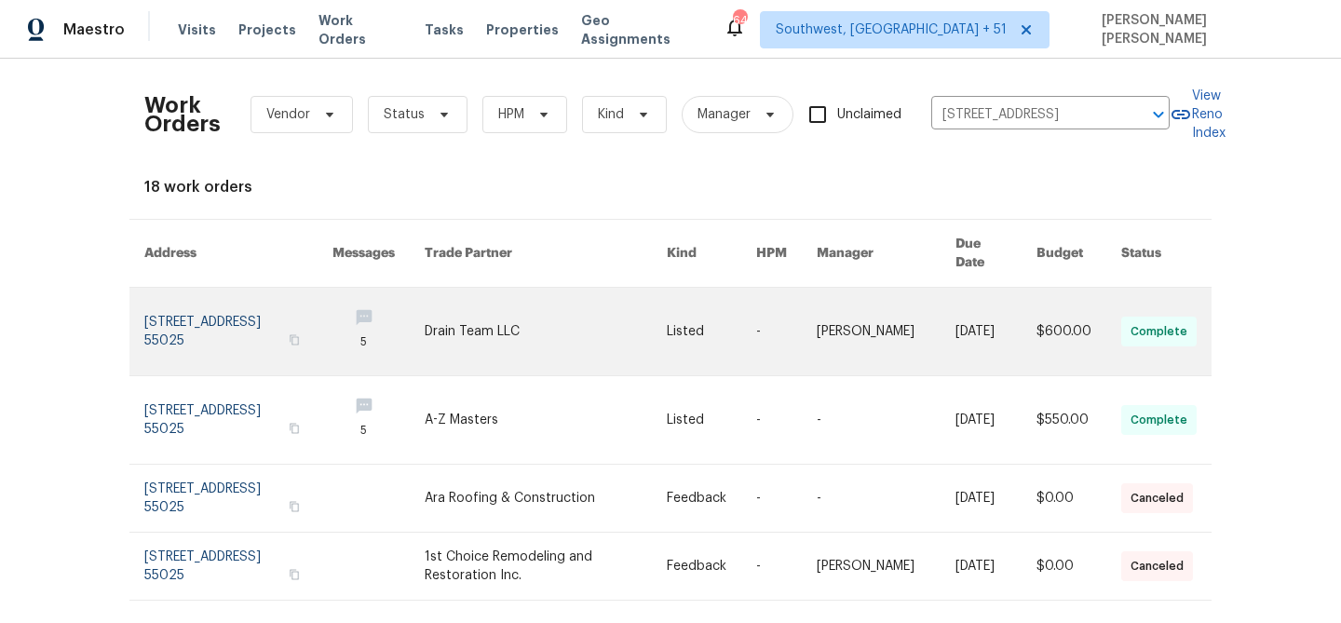
click at [957, 290] on link at bounding box center [996, 332] width 81 height 88
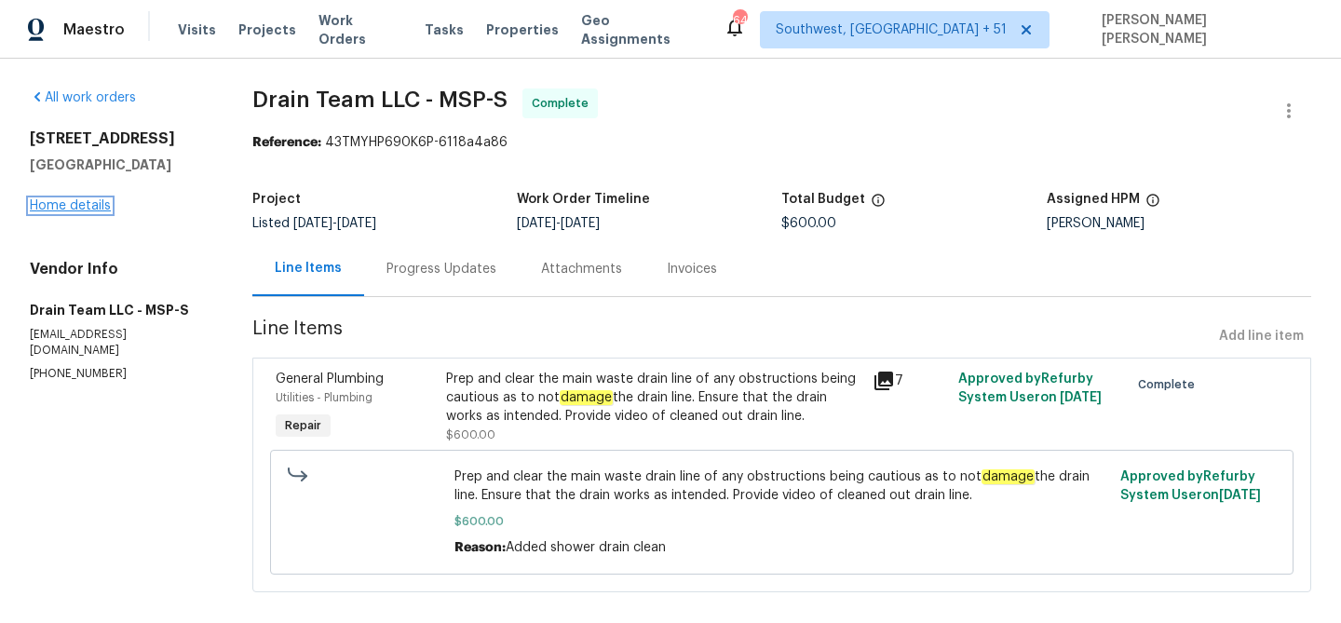
click at [71, 211] on link "Home details" at bounding box center [70, 205] width 81 height 13
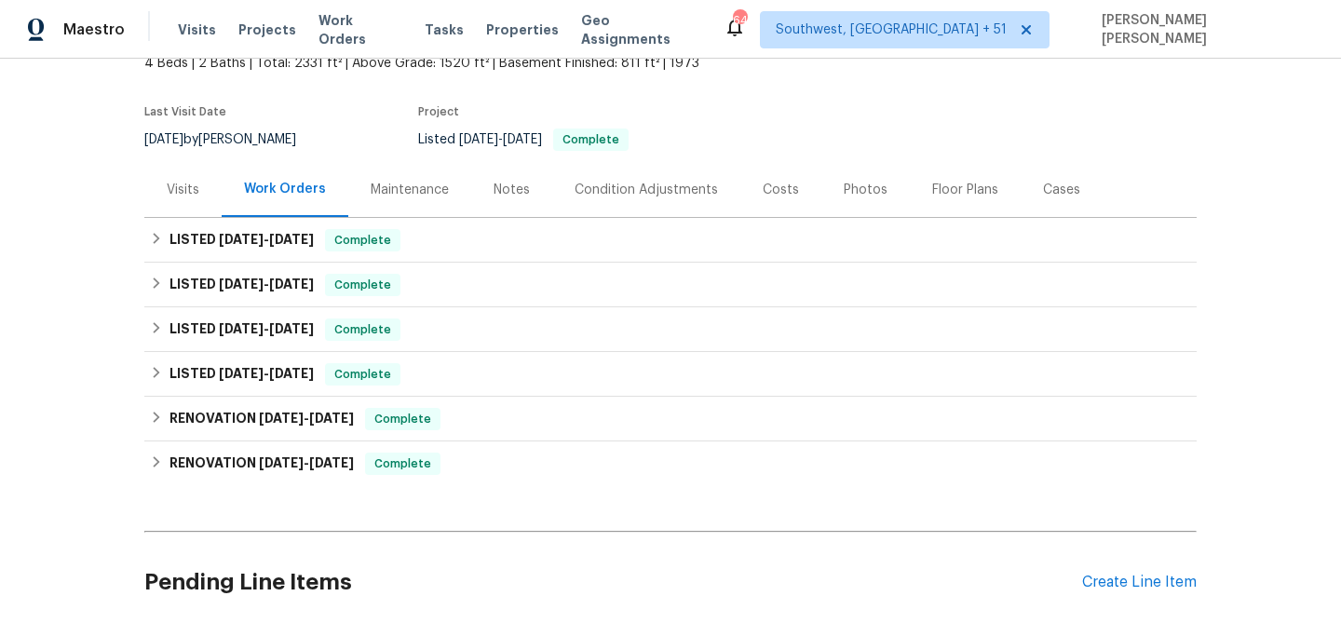
scroll to position [124, 0]
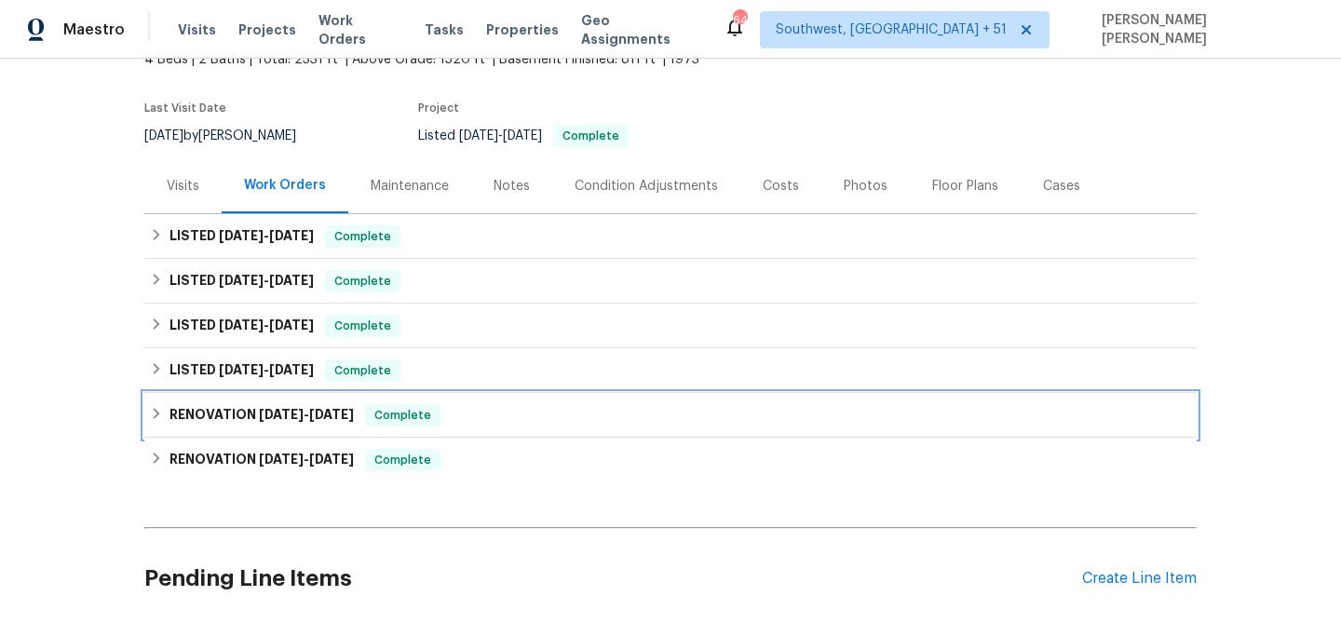
click at [316, 412] on span "[DATE] - [DATE]" at bounding box center [306, 414] width 95 height 13
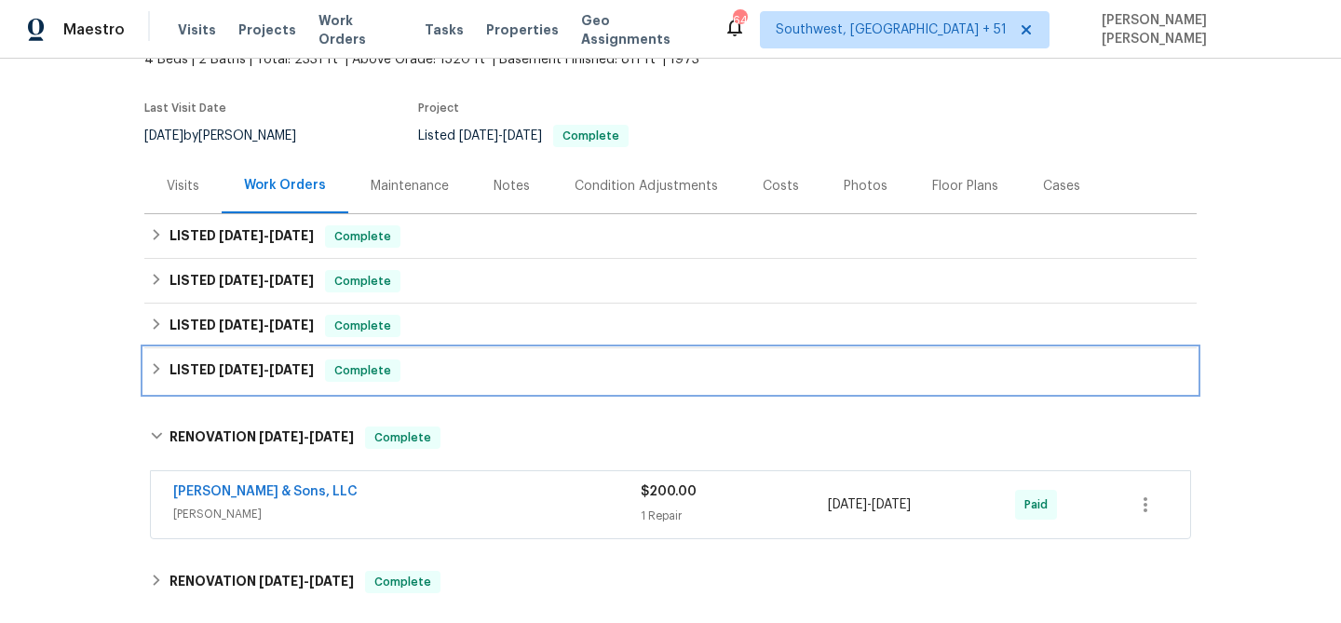
click at [339, 382] on div "LISTED [DATE] - [DATE] Complete" at bounding box center [670, 370] width 1053 height 45
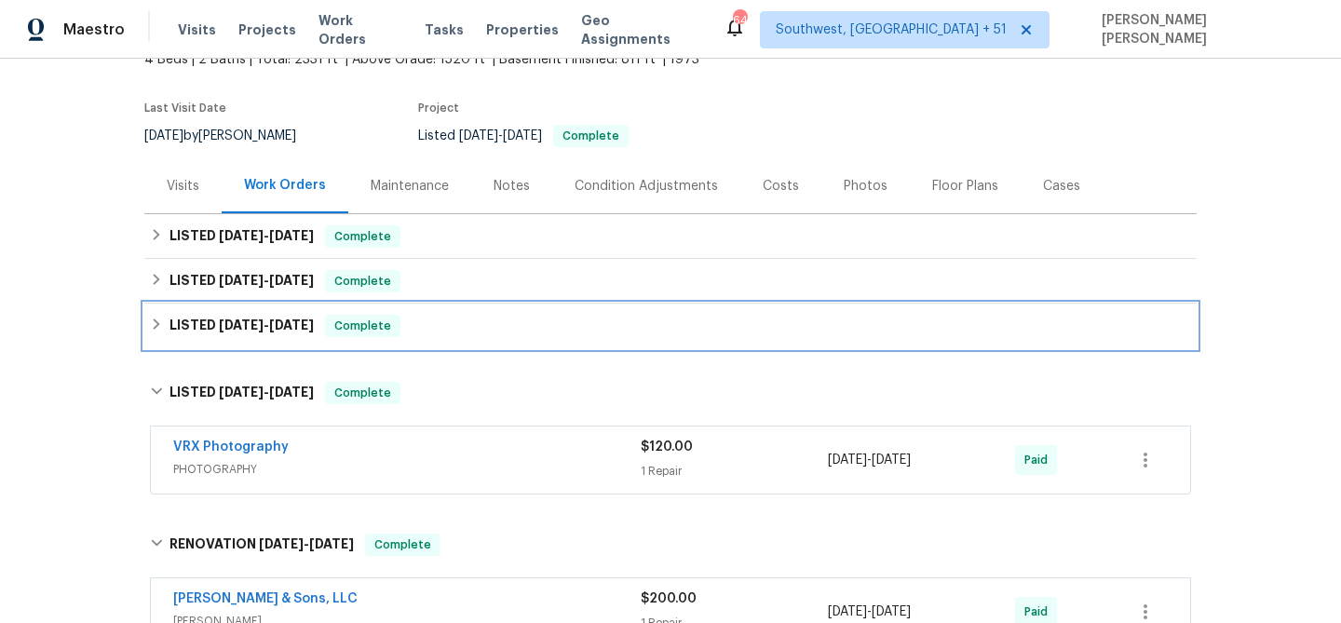
click at [384, 323] on span "Complete" at bounding box center [363, 326] width 72 height 19
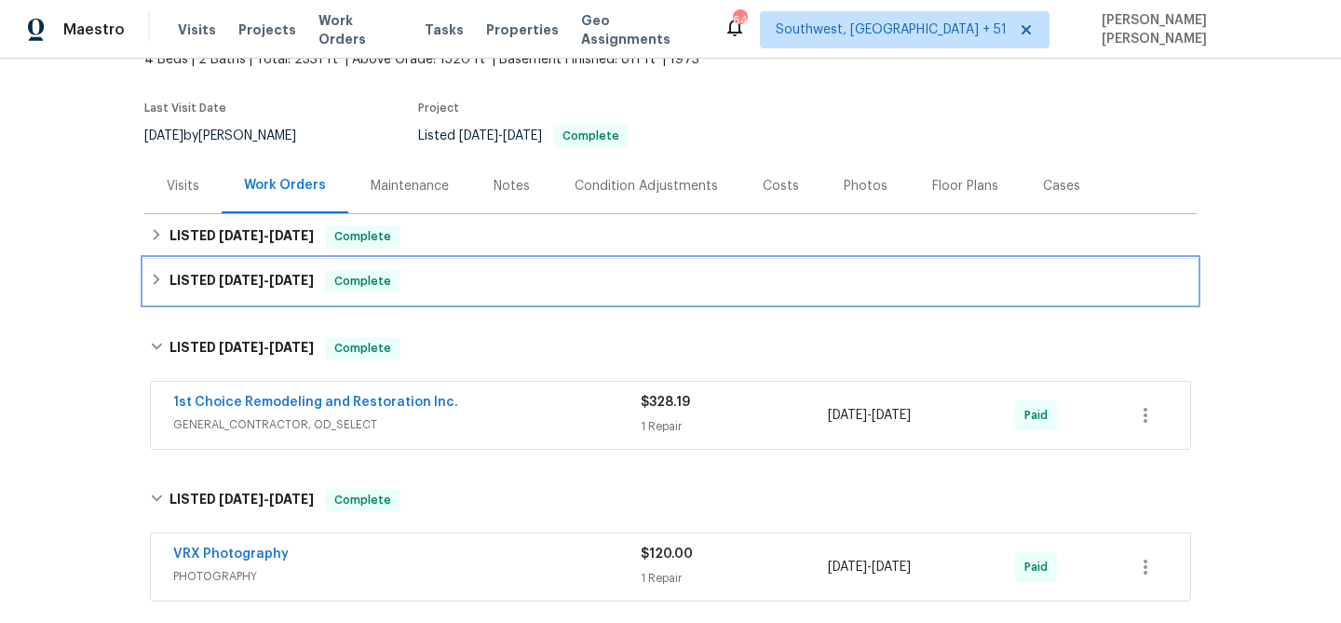
click at [428, 271] on div "LISTED [DATE] - [DATE] Complete" at bounding box center [670, 281] width 1041 height 22
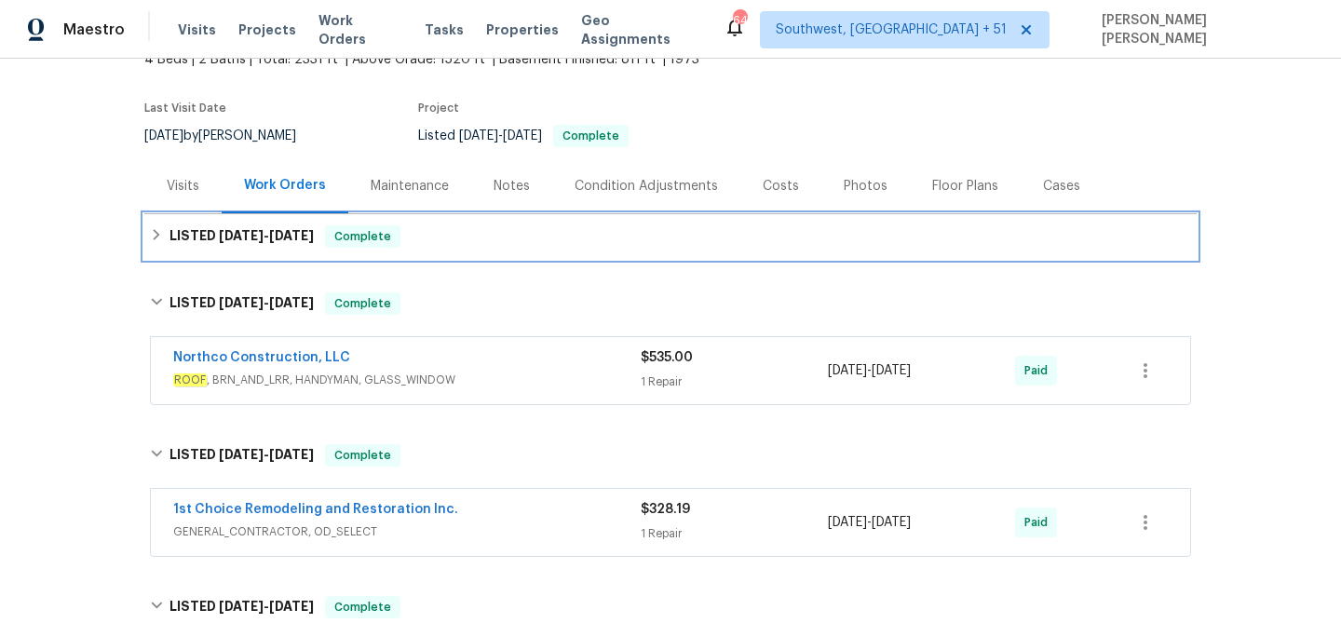
click at [471, 224] on div "LISTED [DATE] - [DATE] Complete" at bounding box center [670, 236] width 1053 height 45
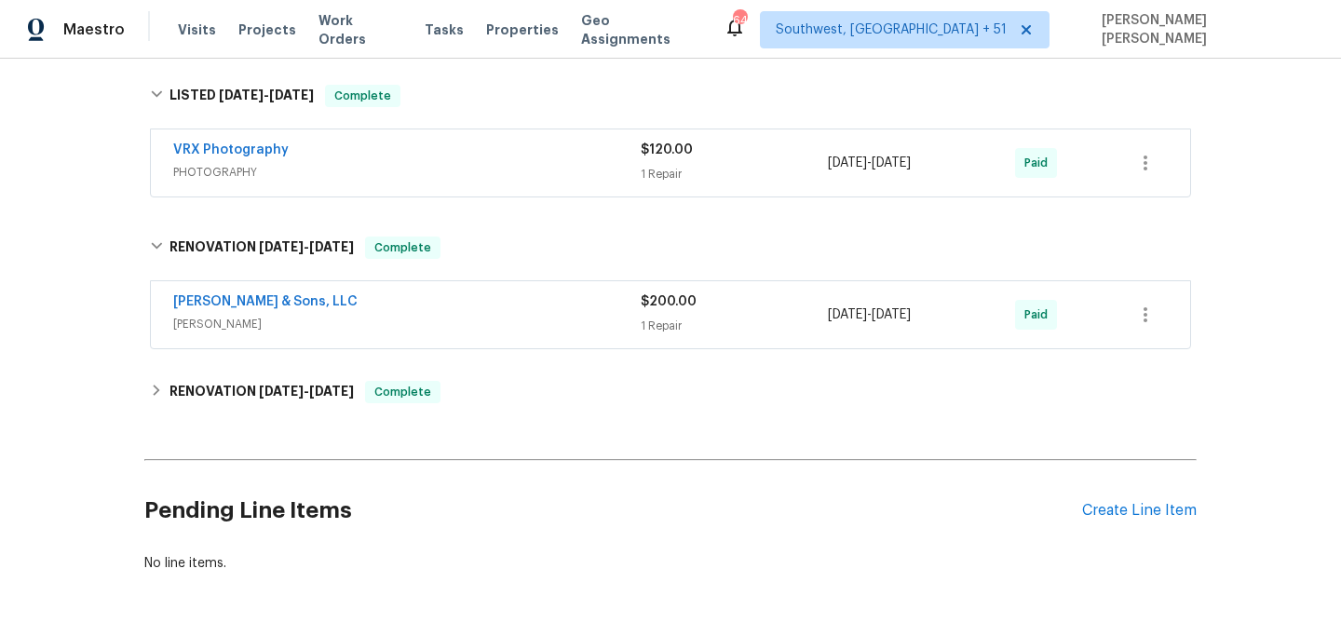
scroll to position [891, 0]
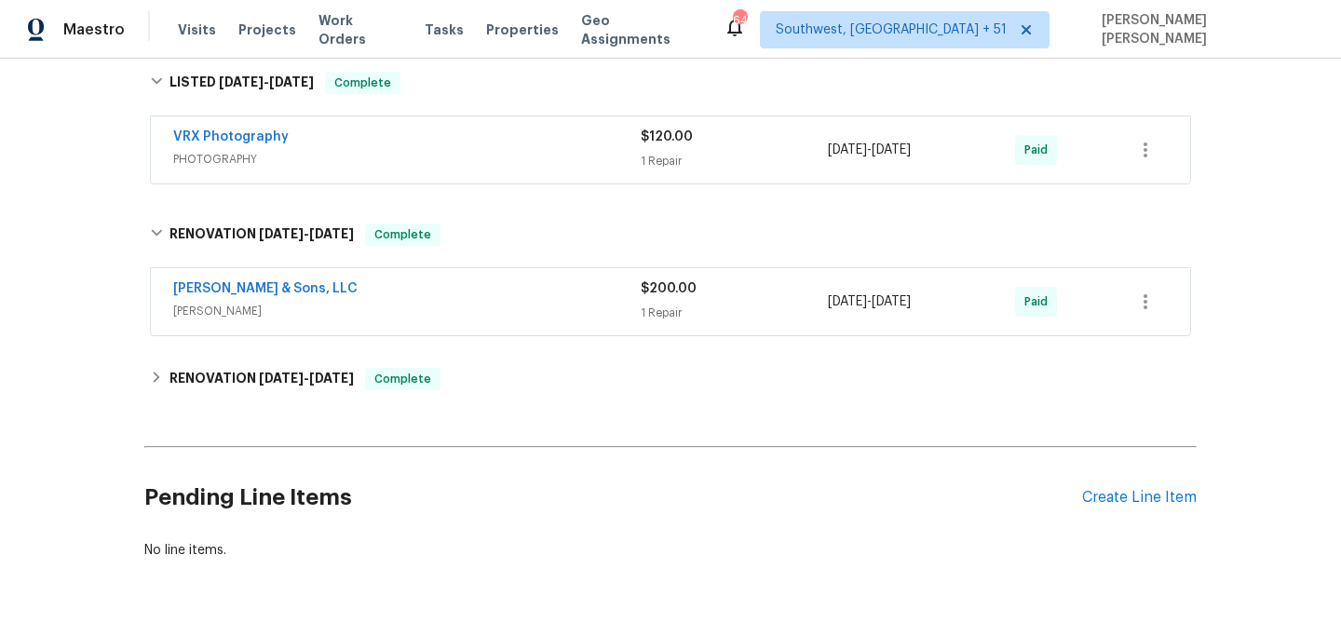
click at [488, 304] on span "[PERSON_NAME]" at bounding box center [407, 311] width 468 height 19
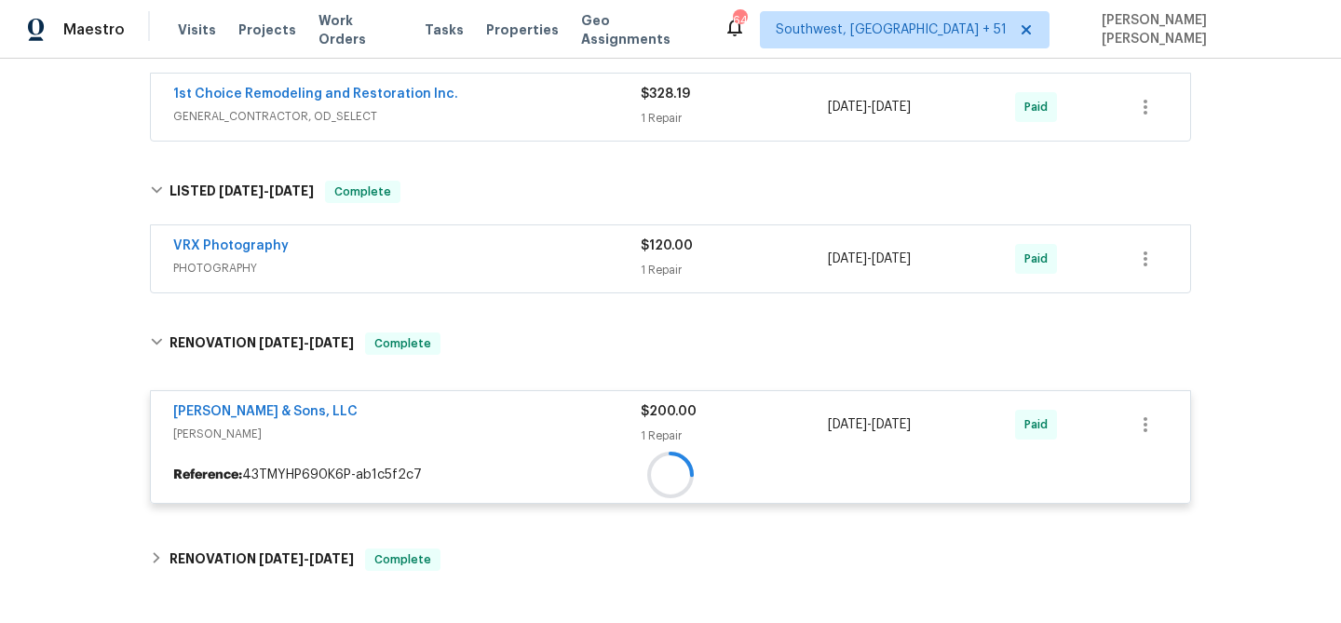
scroll to position [745, 0]
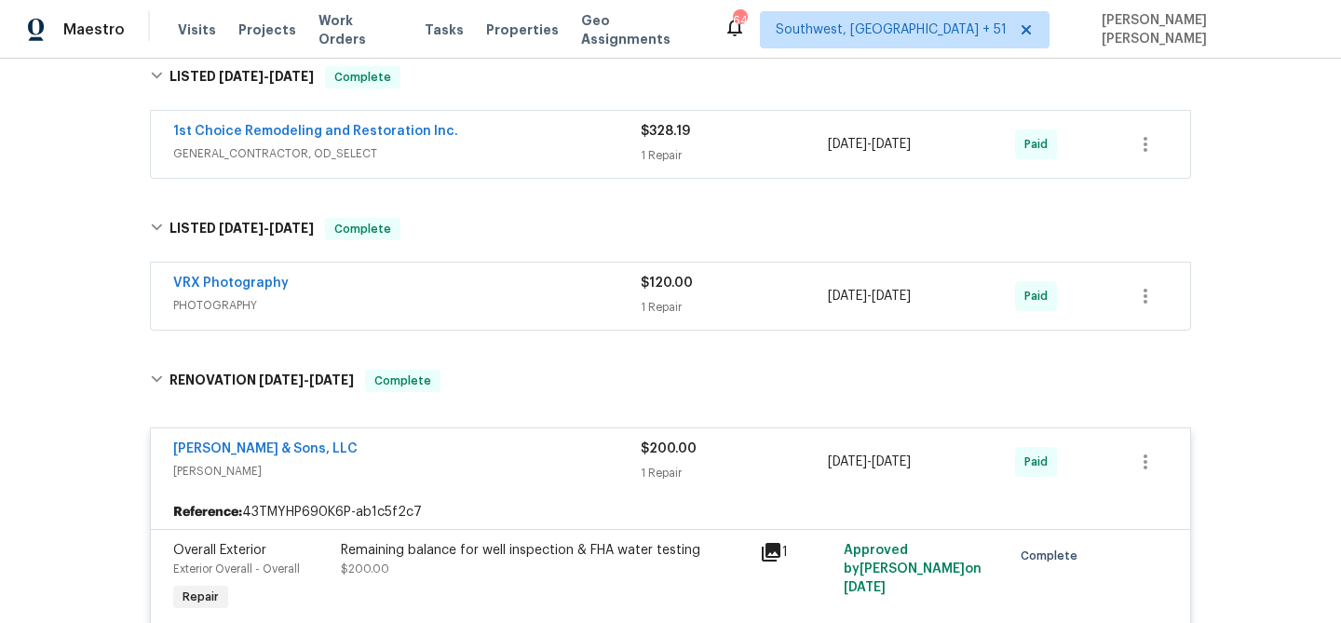
click at [524, 296] on span "PHOTOGRAPHY" at bounding box center [407, 305] width 468 height 19
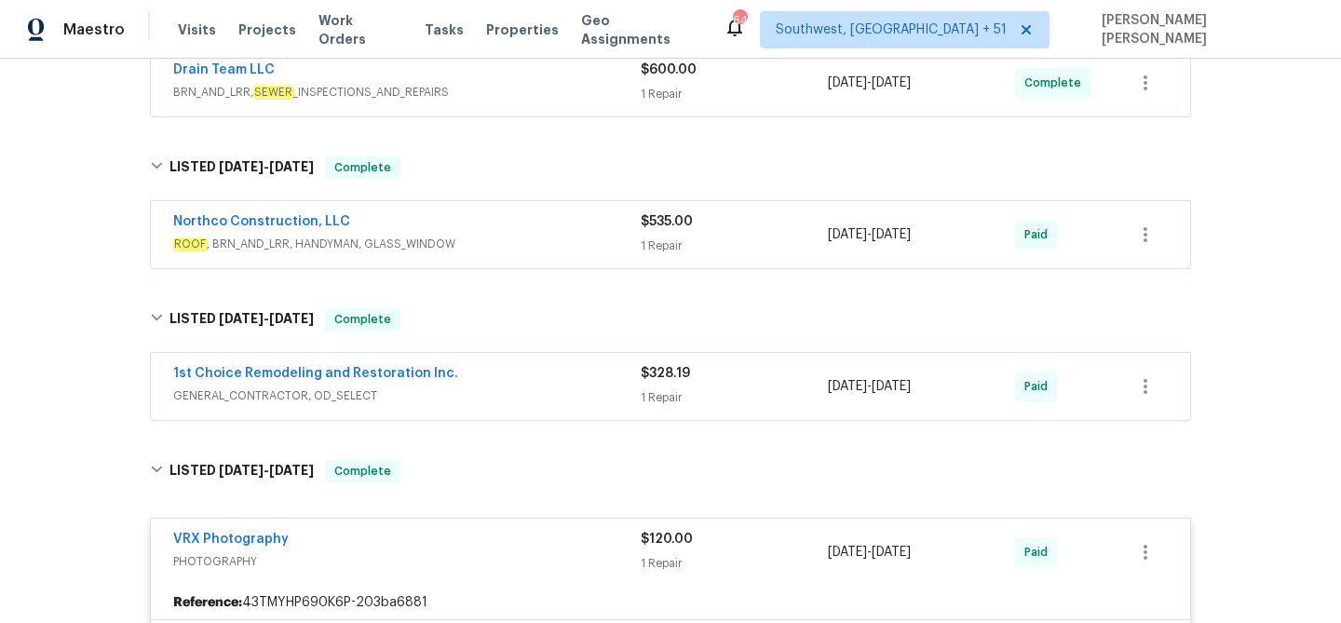
scroll to position [495, 0]
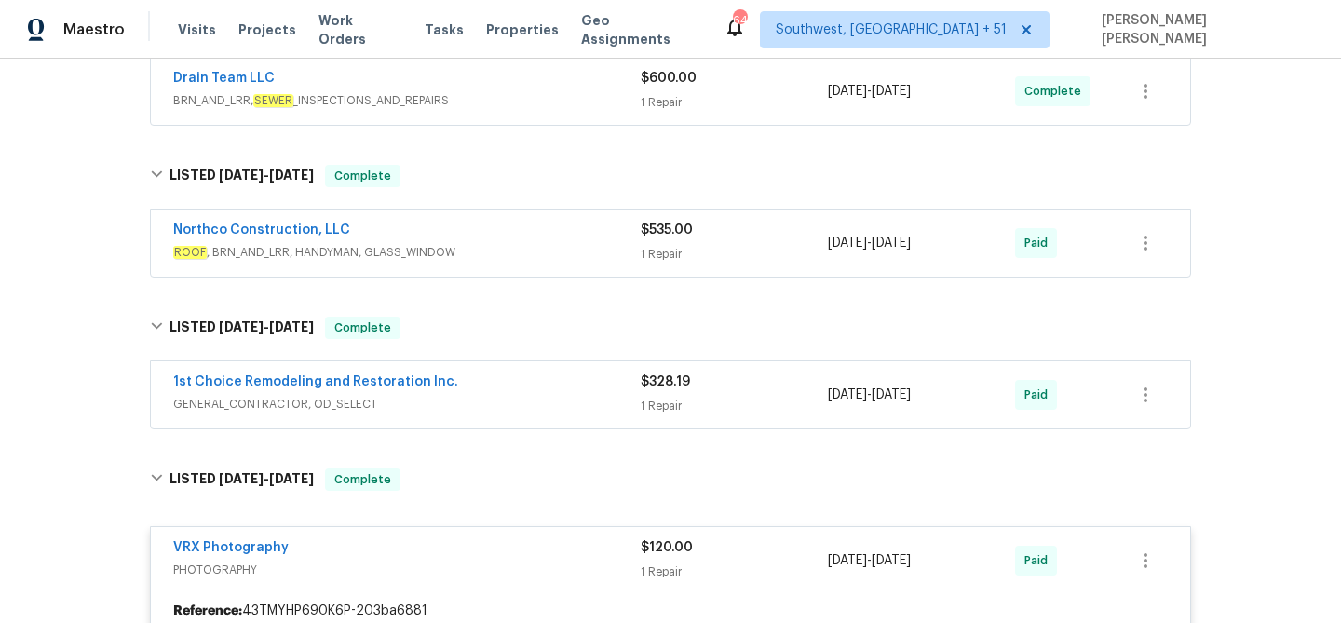
click at [536, 387] on div "1st Choice Remodeling and Restoration Inc." at bounding box center [407, 384] width 468 height 22
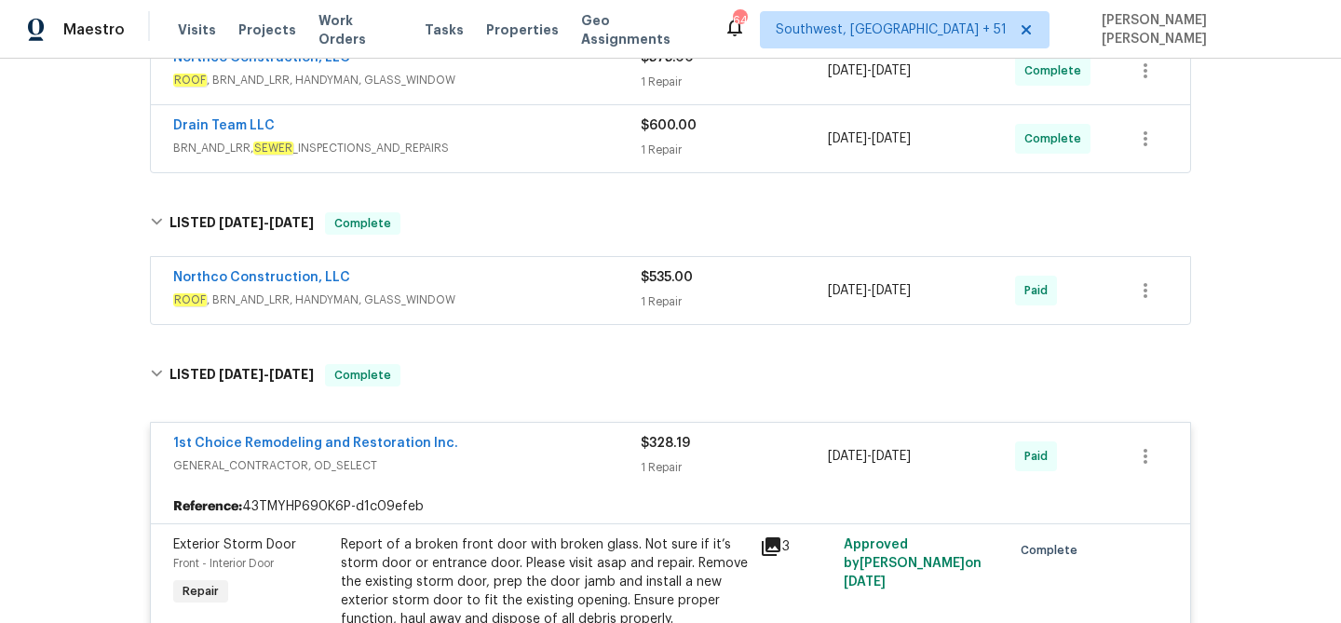
click at [581, 307] on span "ROOF , BRN_AND_LRR, HANDYMAN, GLASS_WINDOW" at bounding box center [407, 300] width 468 height 19
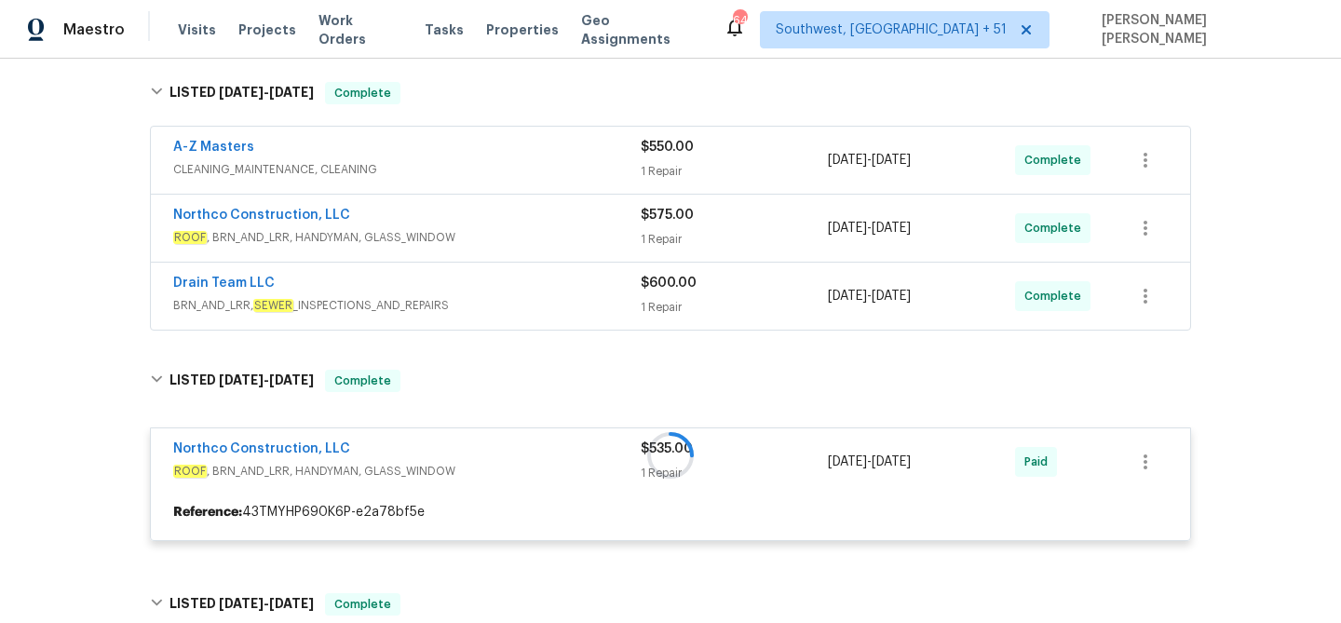
scroll to position [247, 0]
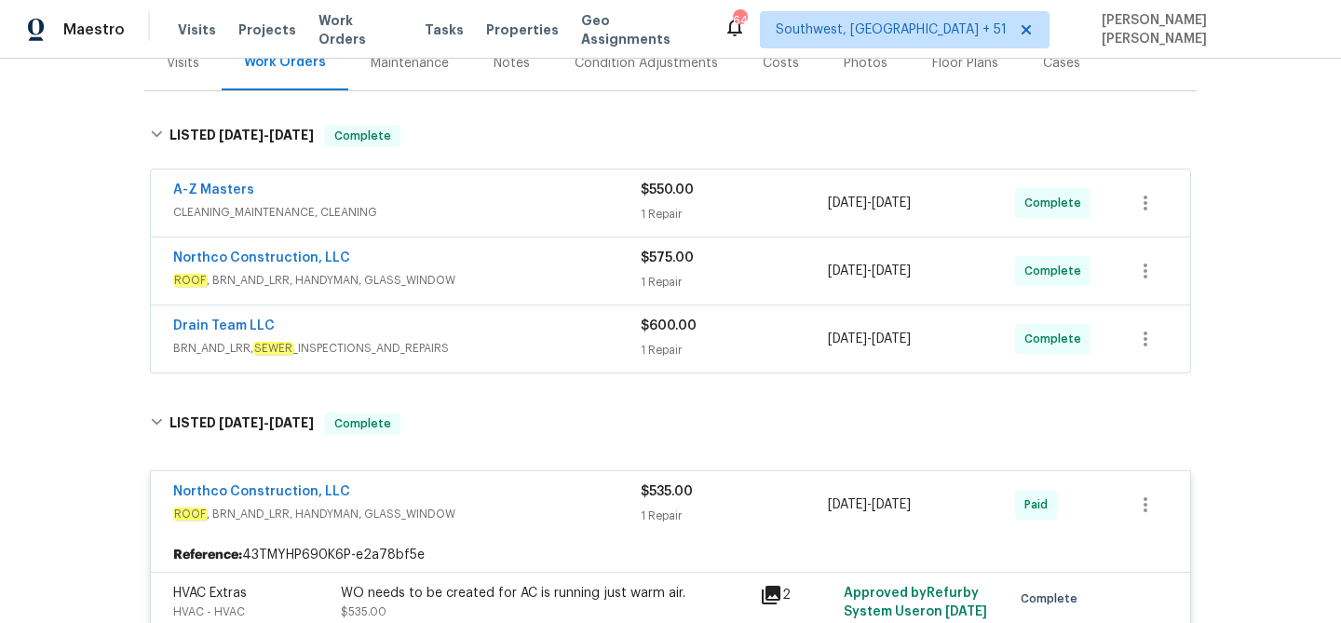
click at [581, 331] on div "Drain Team LLC" at bounding box center [407, 328] width 468 height 22
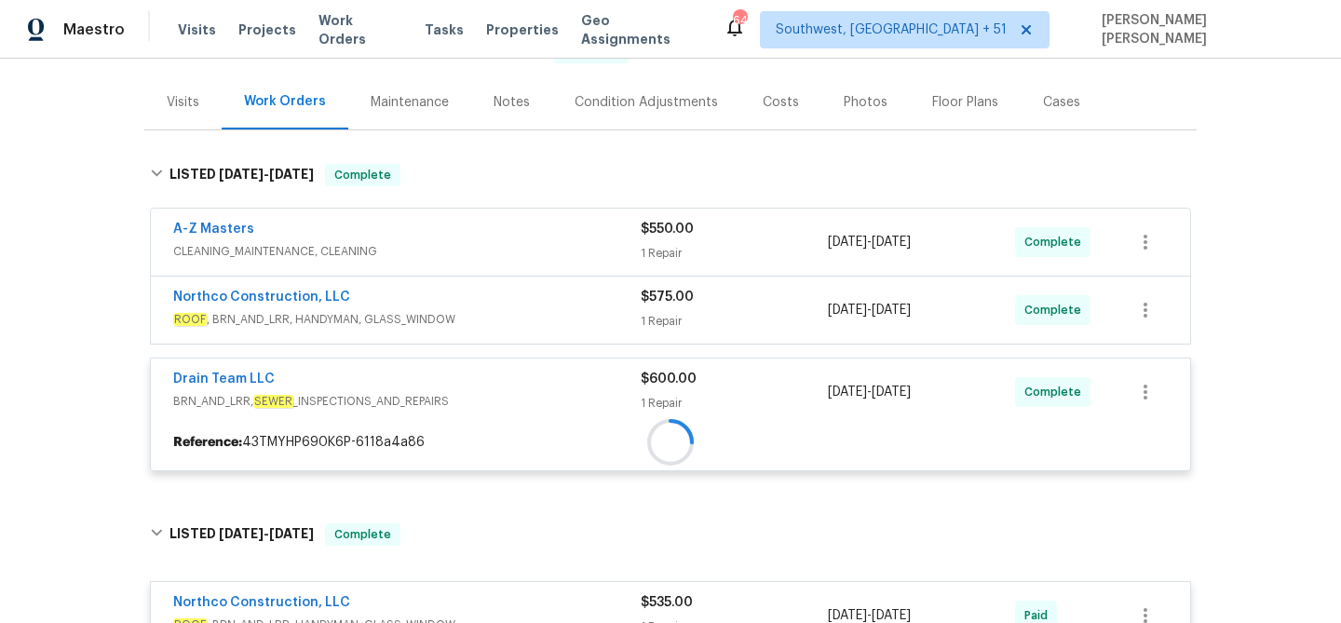
scroll to position [203, 0]
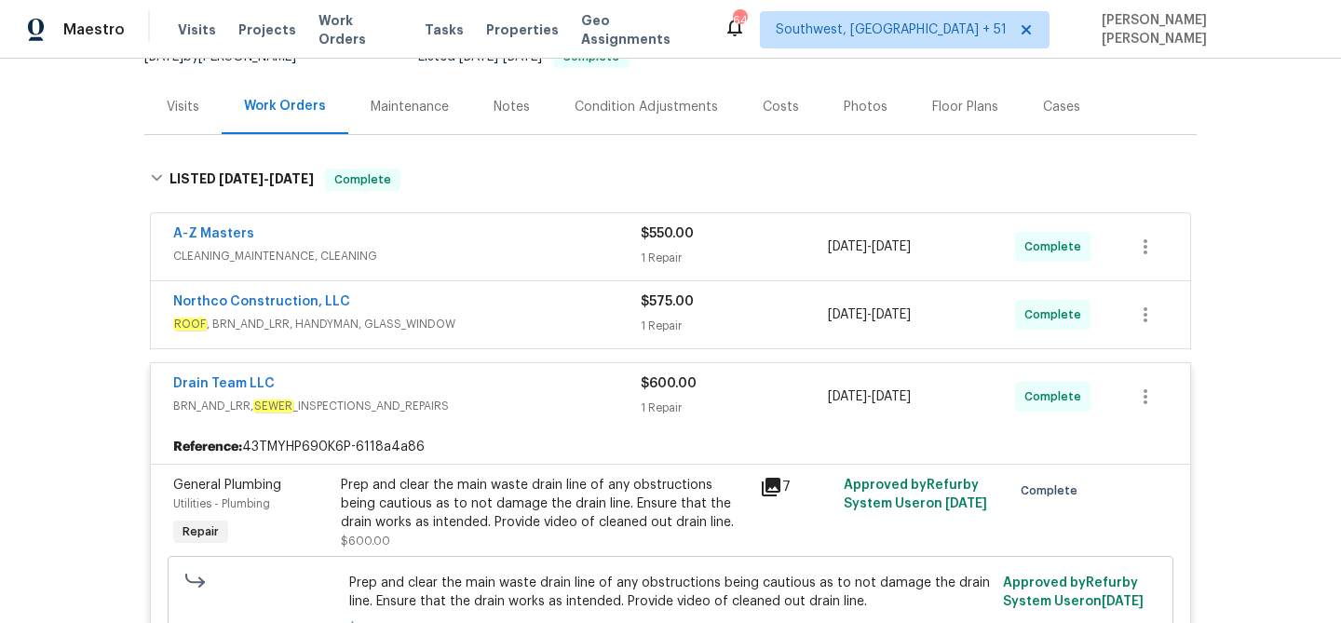
click at [593, 315] on span "ROOF , BRN_AND_LRR, HANDYMAN, GLASS_WINDOW" at bounding box center [407, 324] width 468 height 19
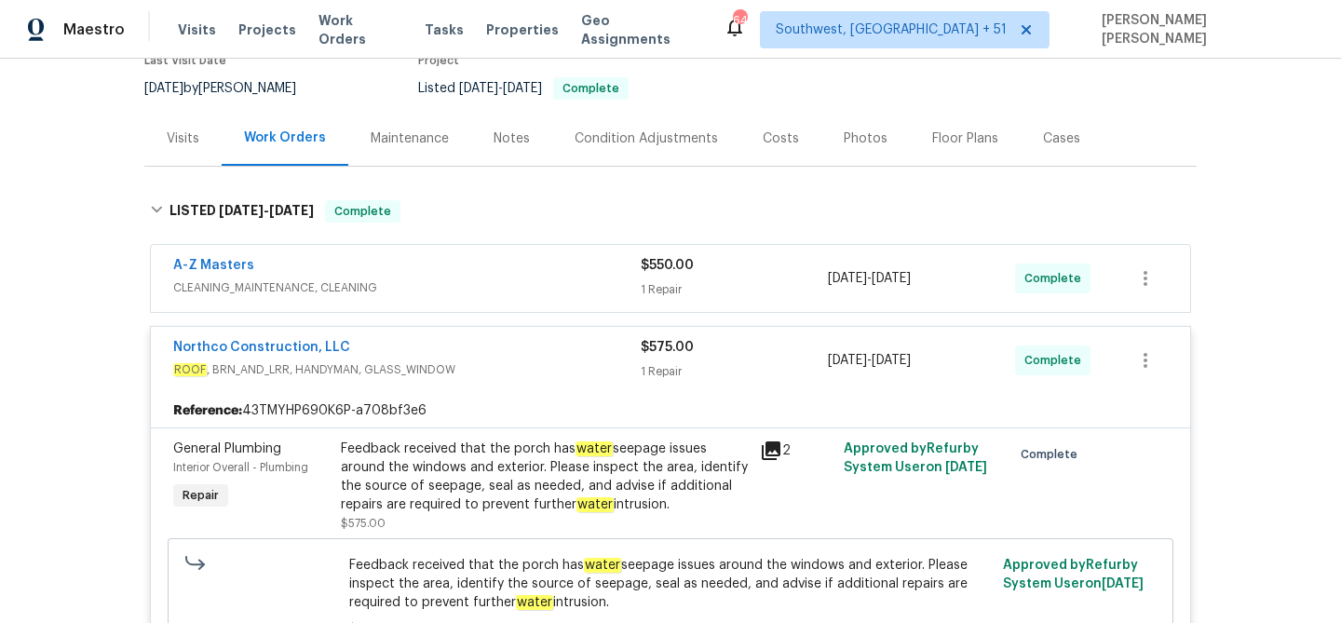
click at [615, 274] on div "A-Z Masters" at bounding box center [407, 267] width 468 height 22
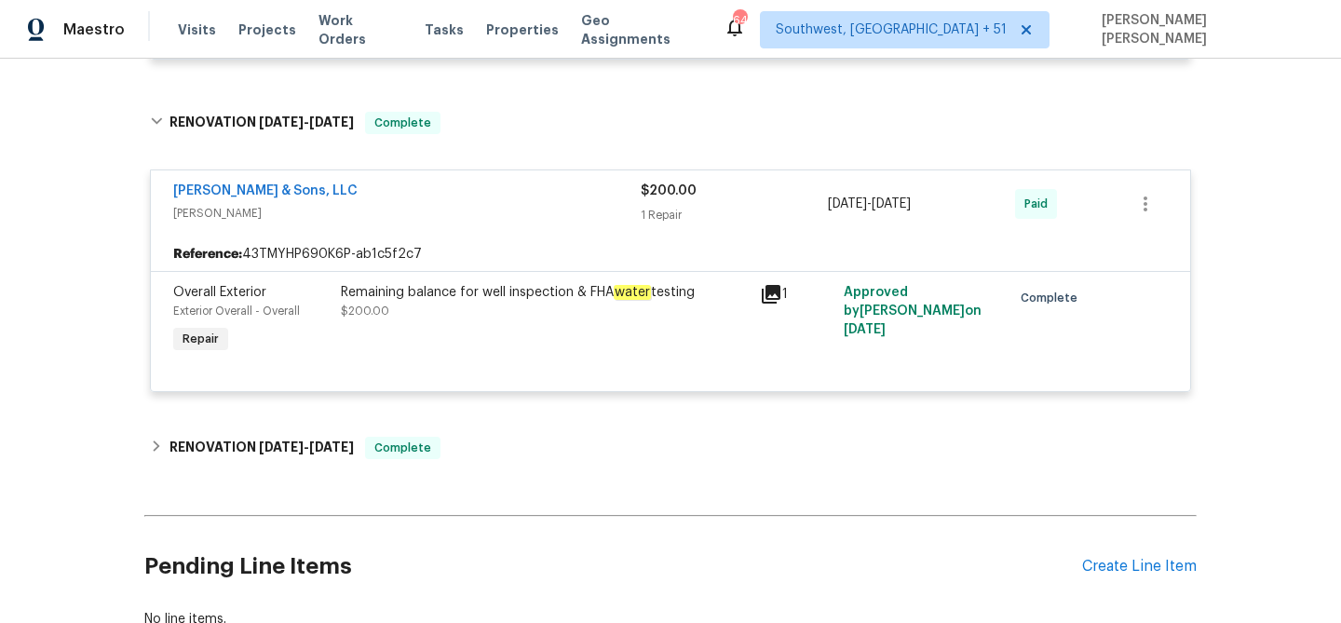
scroll to position [2831, 0]
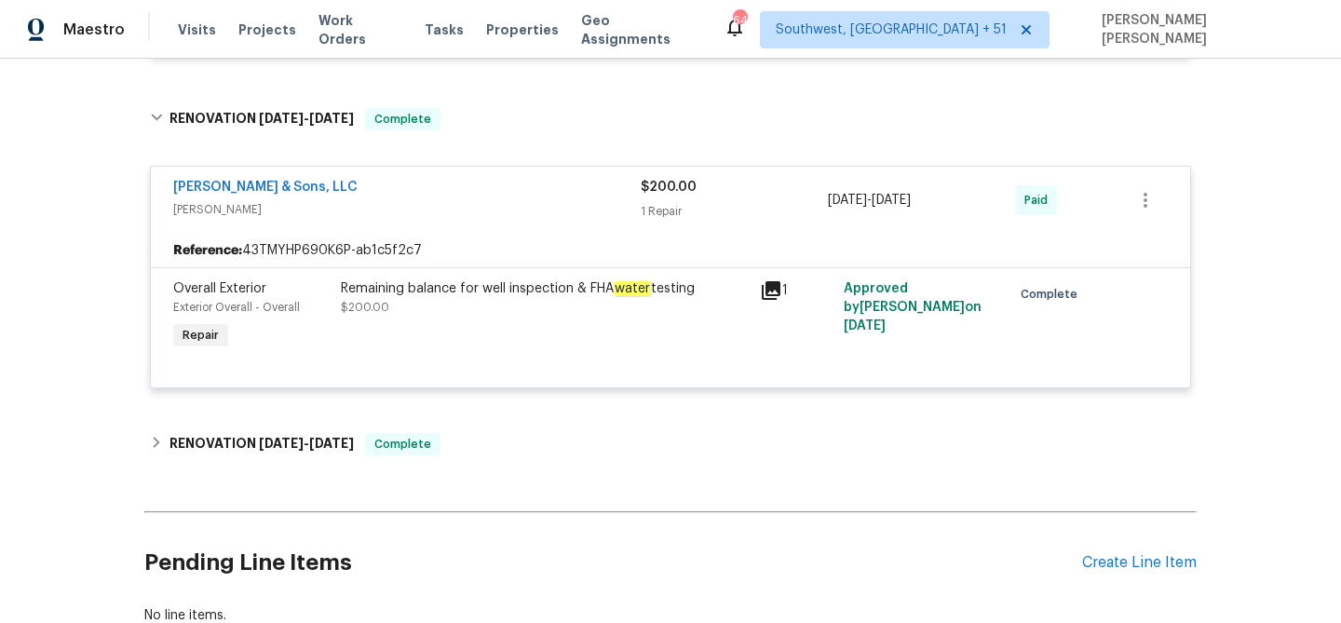
click at [475, 219] on span "[PERSON_NAME]" at bounding box center [407, 209] width 468 height 19
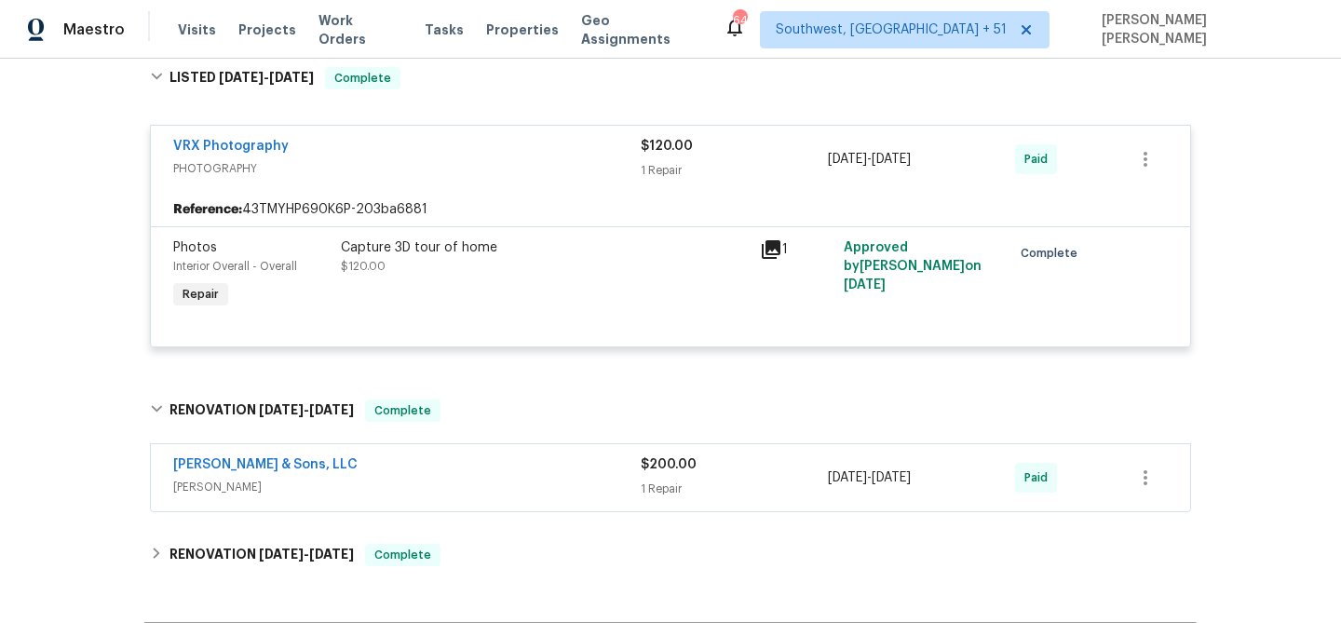
click at [507, 182] on div "VRX Photography PHOTOGRAPHY" at bounding box center [407, 159] width 468 height 45
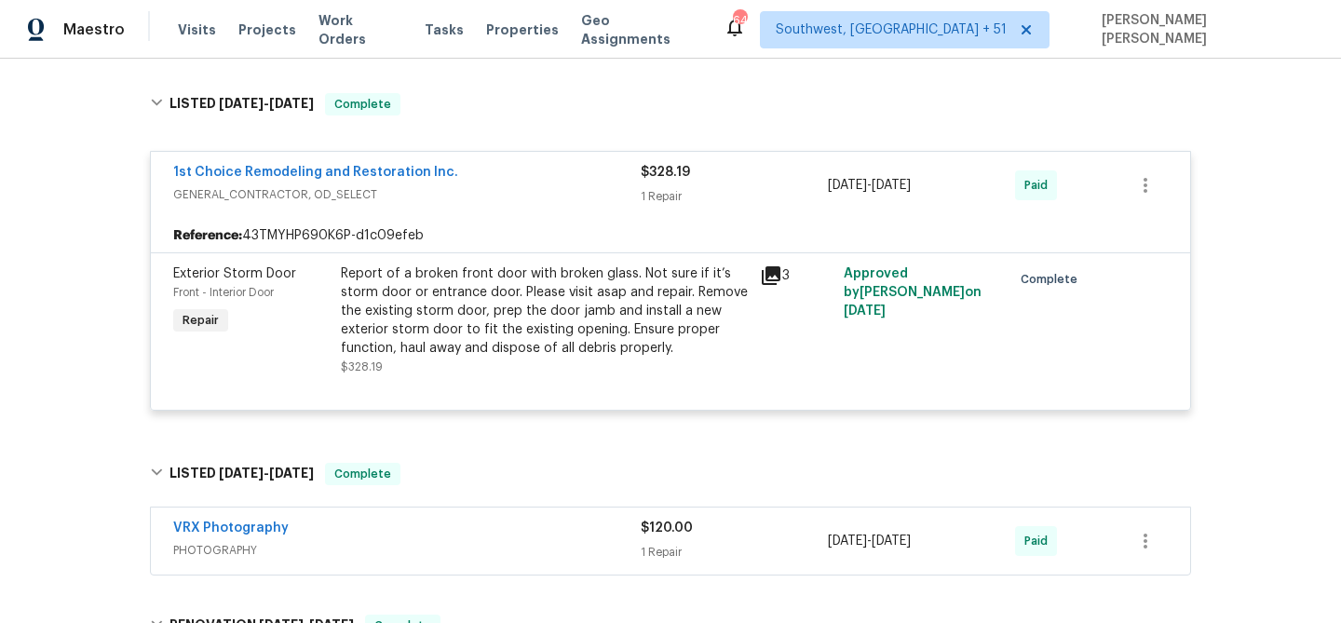
click at [507, 184] on div "1st Choice Remodeling and Restoration Inc." at bounding box center [407, 174] width 468 height 22
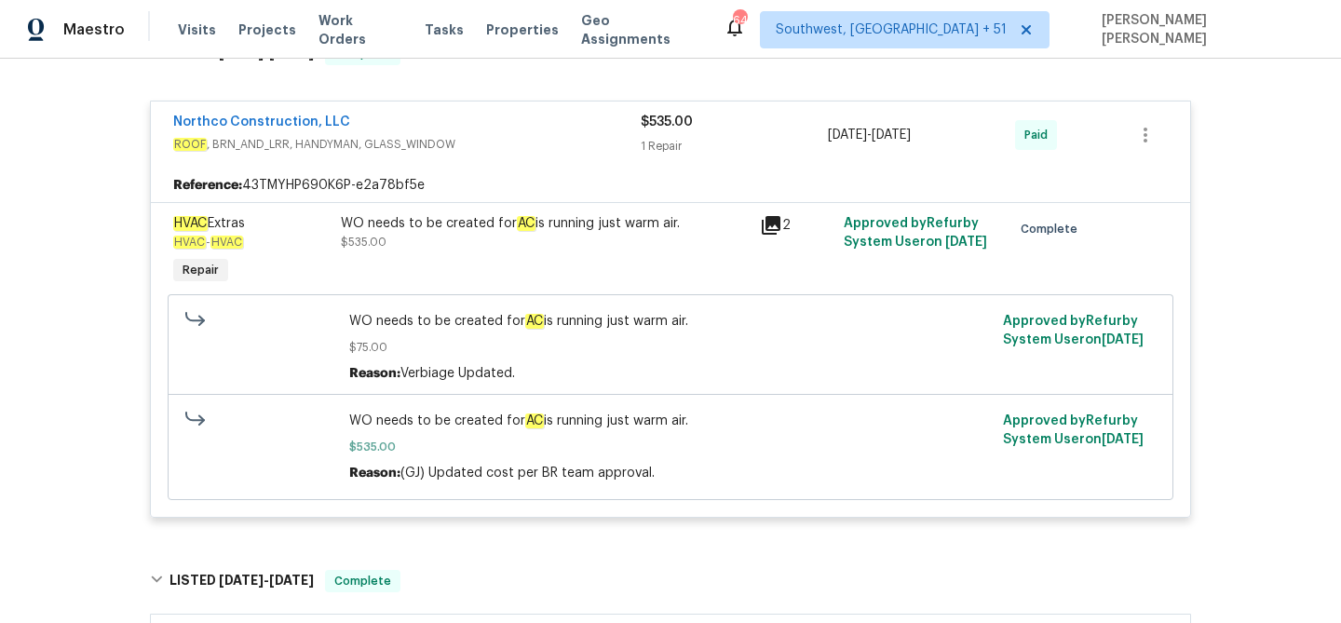
click at [546, 132] on div "Northco Construction, LLC" at bounding box center [407, 124] width 468 height 22
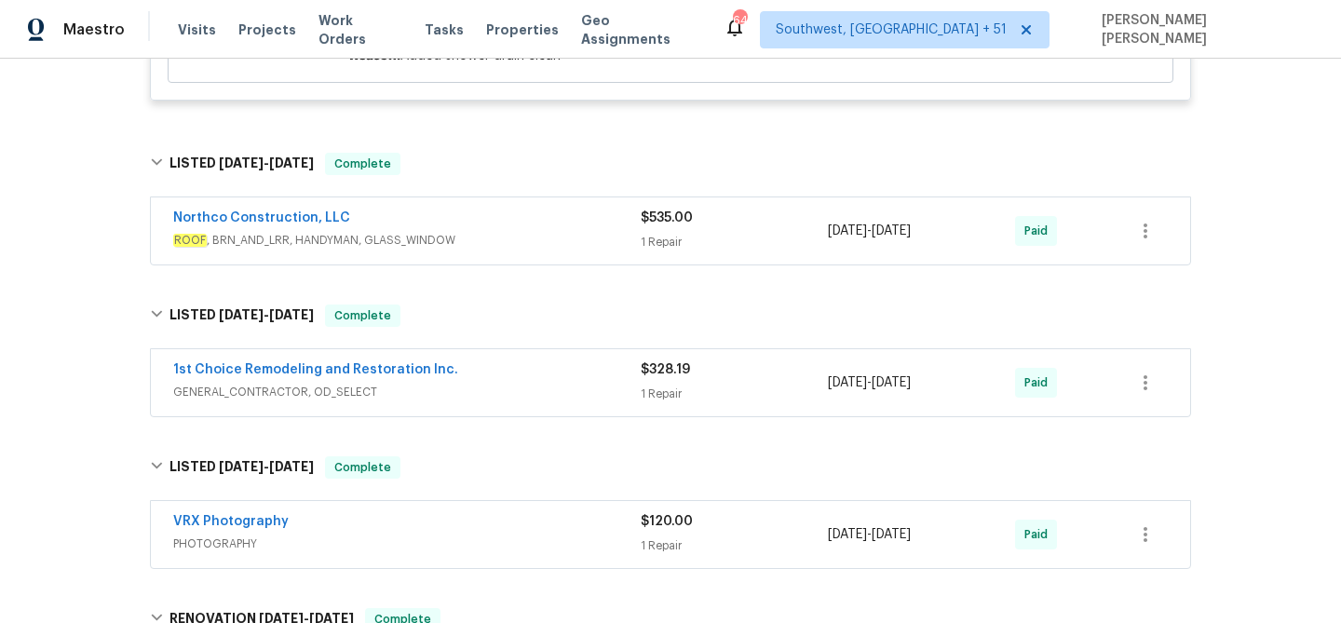
scroll to position [1558, 0]
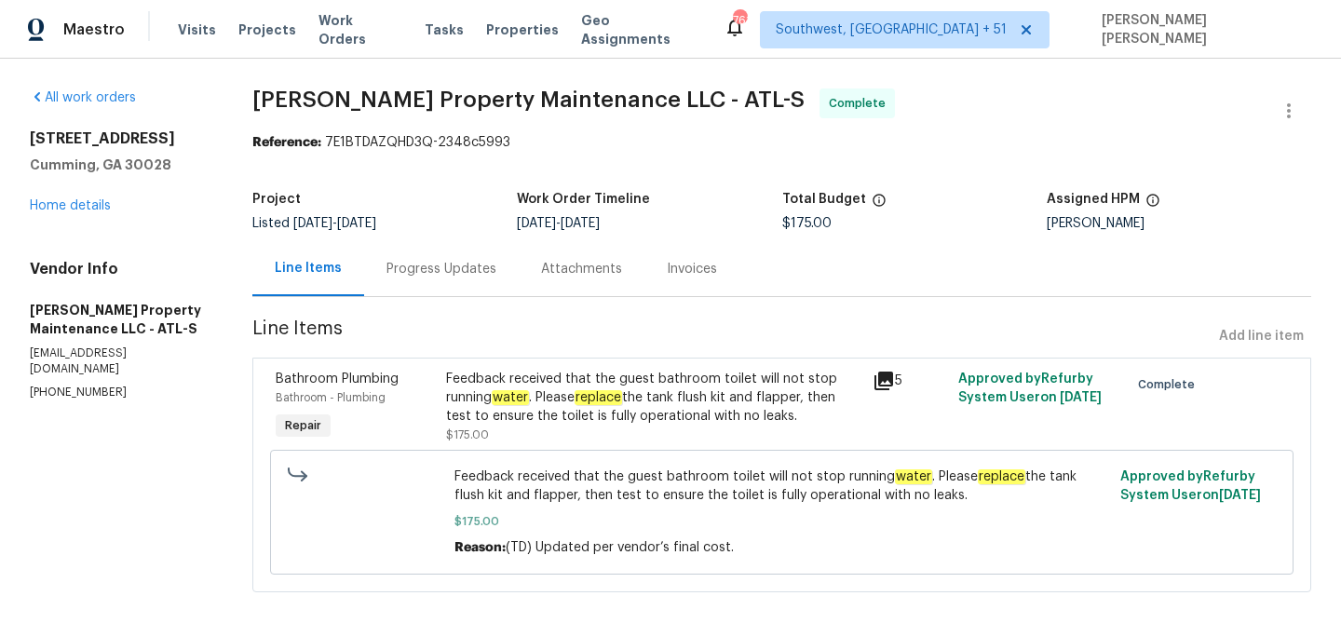
click at [427, 285] on div "Progress Updates" at bounding box center [441, 268] width 155 height 55
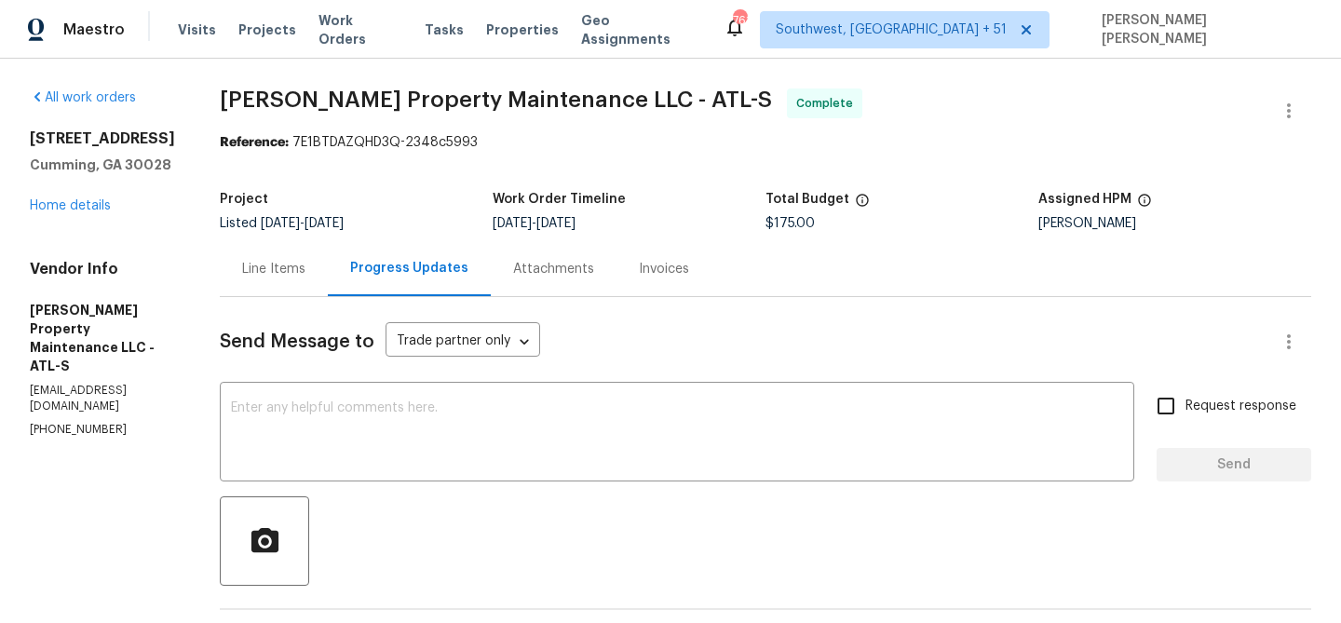
click at [270, 265] on div "Line Items" at bounding box center [273, 269] width 63 height 19
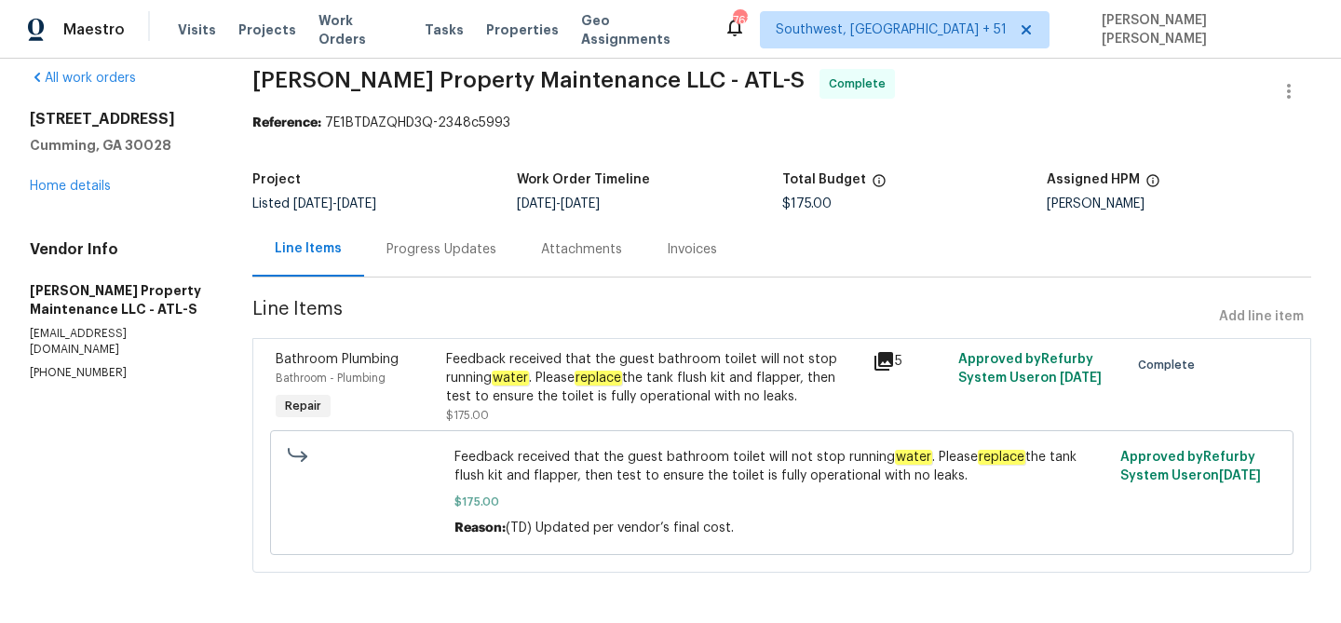
scroll to position [22, 0]
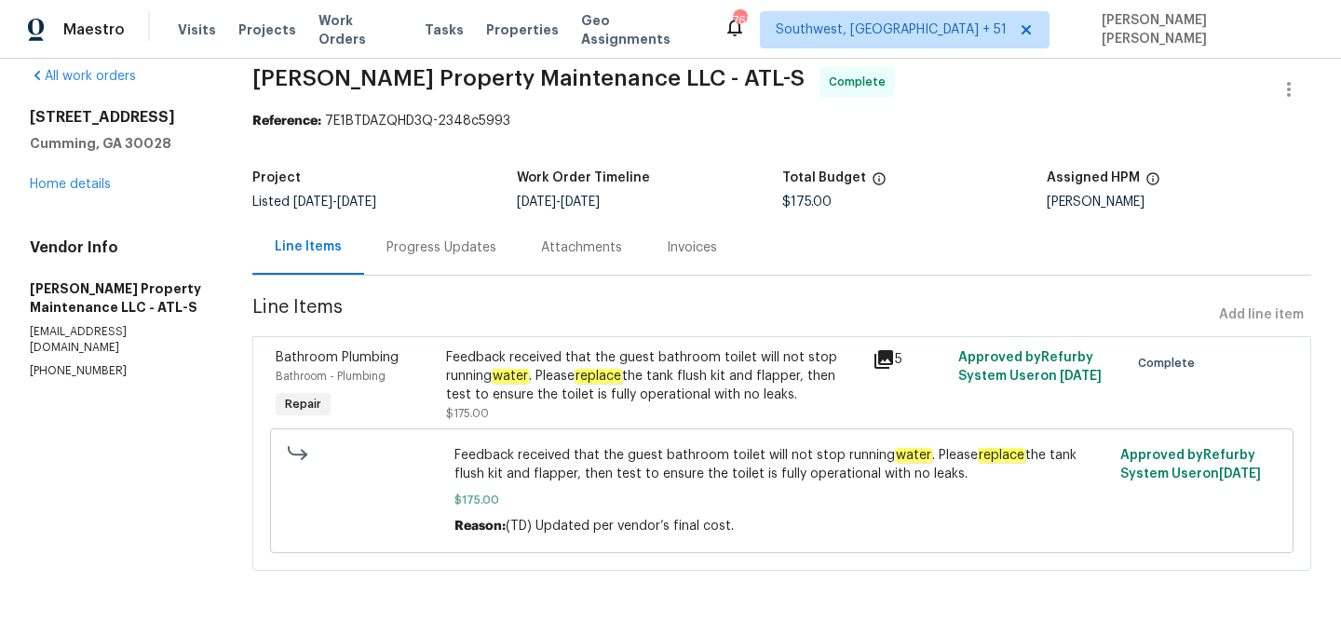
click at [634, 383] on div "Feedback received that the guest bathroom toilet will not stop running water . …" at bounding box center [653, 376] width 415 height 56
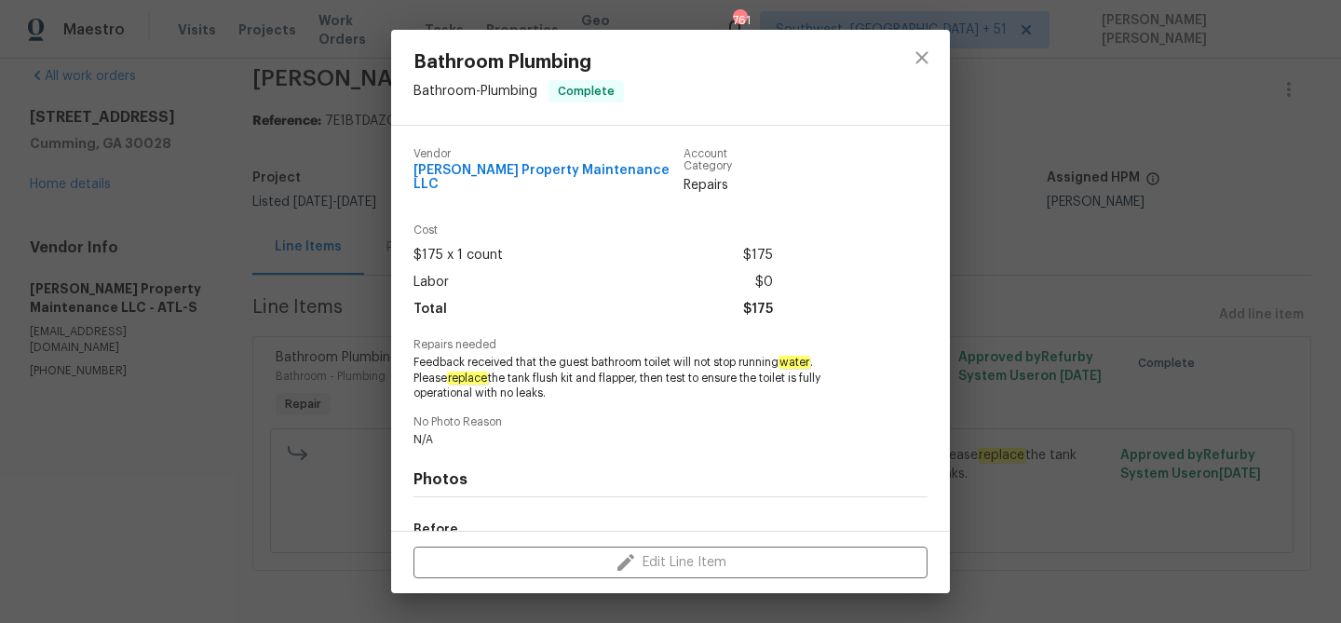
click at [574, 355] on span "Feedback received that the guest bathroom toilet will not stop running water . …" at bounding box center [645, 378] width 463 height 47
click at [660, 355] on span "Feedback received that the guest bathroom toilet will not stop running water . …" at bounding box center [645, 378] width 463 height 47
copy span "guest bathroom toilet"
click at [485, 368] on span "Feedback received that the guest bathroom toilet will not stop running water . …" at bounding box center [645, 378] width 463 height 47
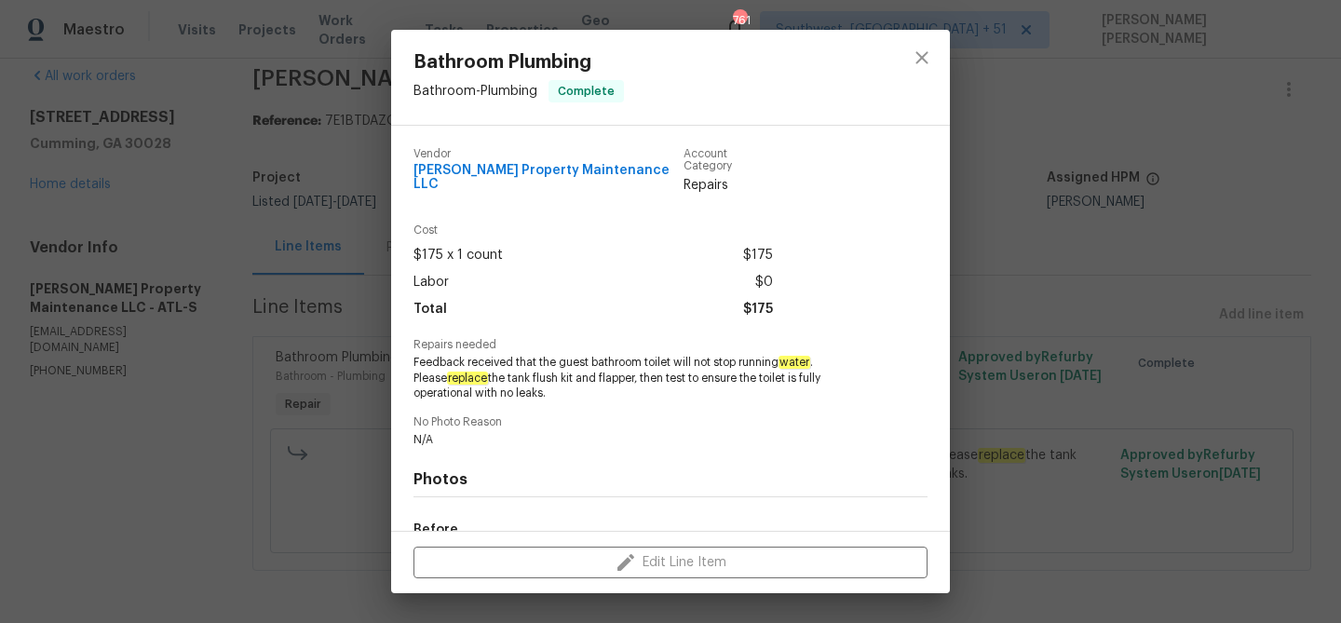
click at [485, 368] on span "Feedback received that the guest bathroom toilet will not stop running water . …" at bounding box center [645, 378] width 463 height 47
click at [587, 364] on span "Feedback received that the guest bathroom toilet will not stop running water . …" at bounding box center [645, 378] width 463 height 47
copy span "tank flush kit and flapper"
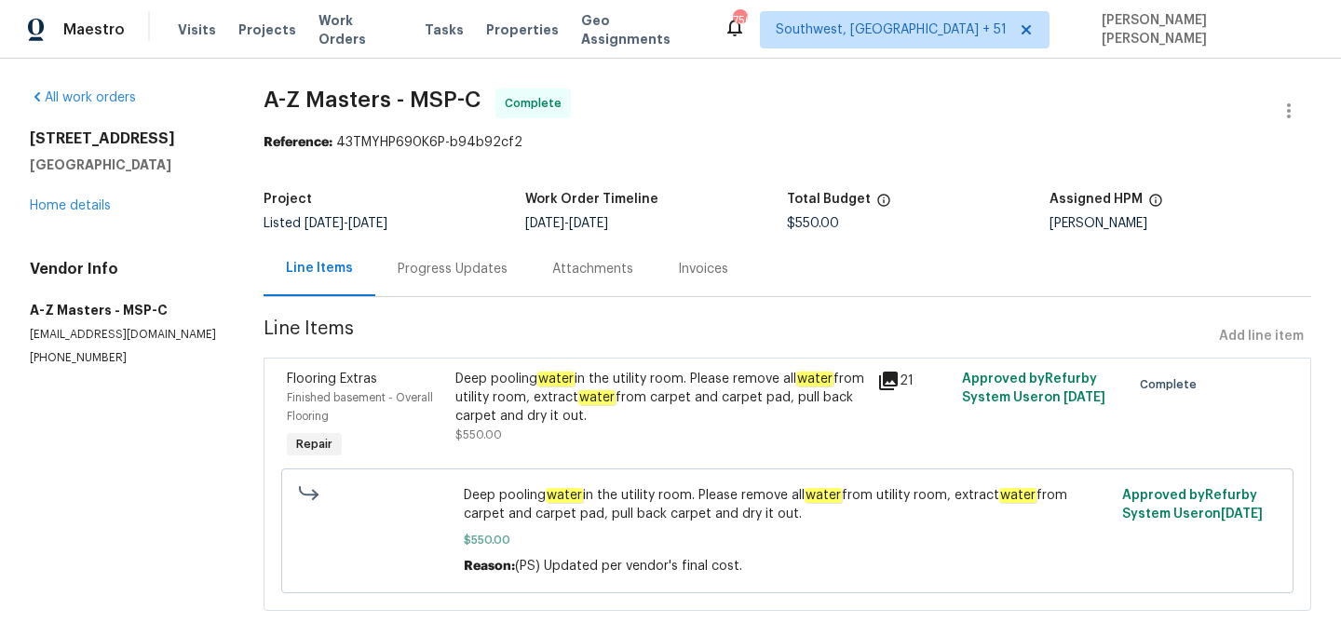
click at [444, 266] on div "Progress Updates" at bounding box center [453, 269] width 110 height 19
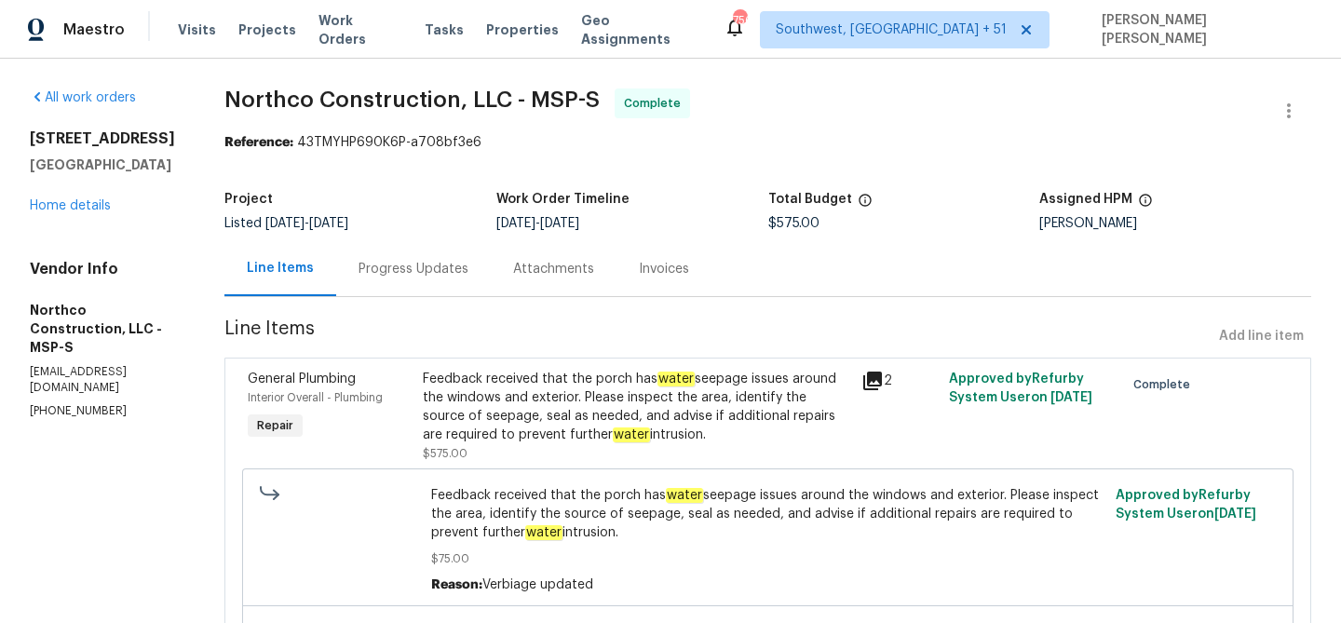
click at [443, 271] on div "Progress Updates" at bounding box center [414, 269] width 110 height 19
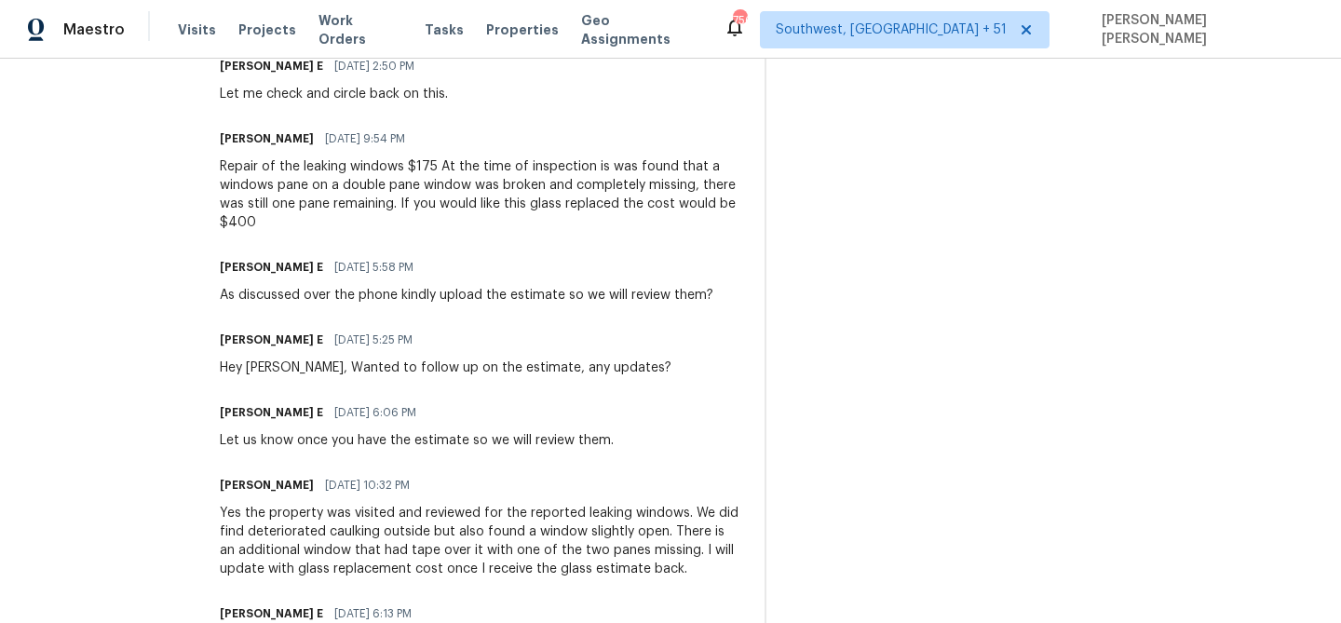
scroll to position [2461, 0]
